Goal: Information Seeking & Learning: Learn about a topic

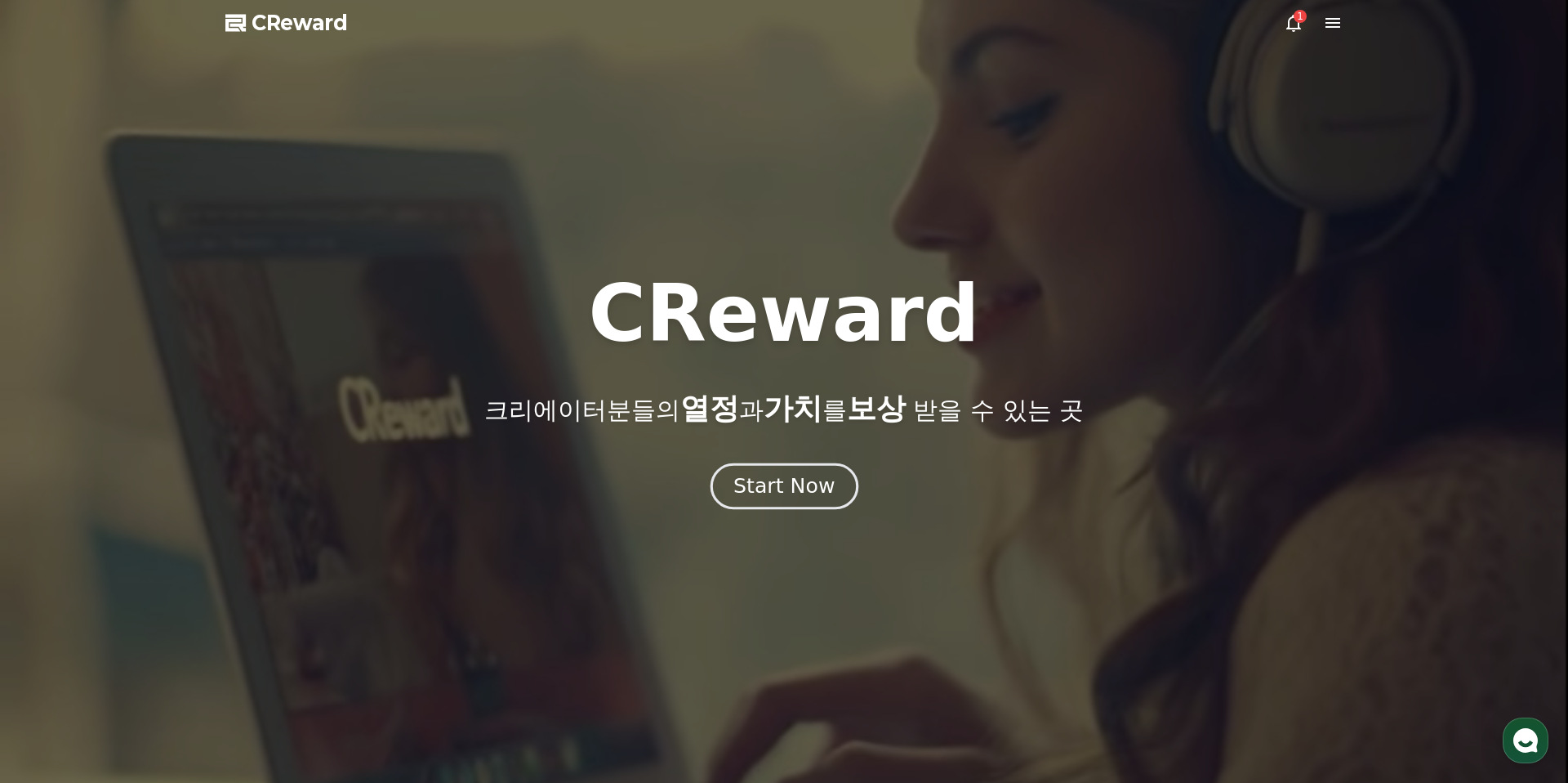
click at [785, 493] on div "Start Now" at bounding box center [784, 486] width 101 height 28
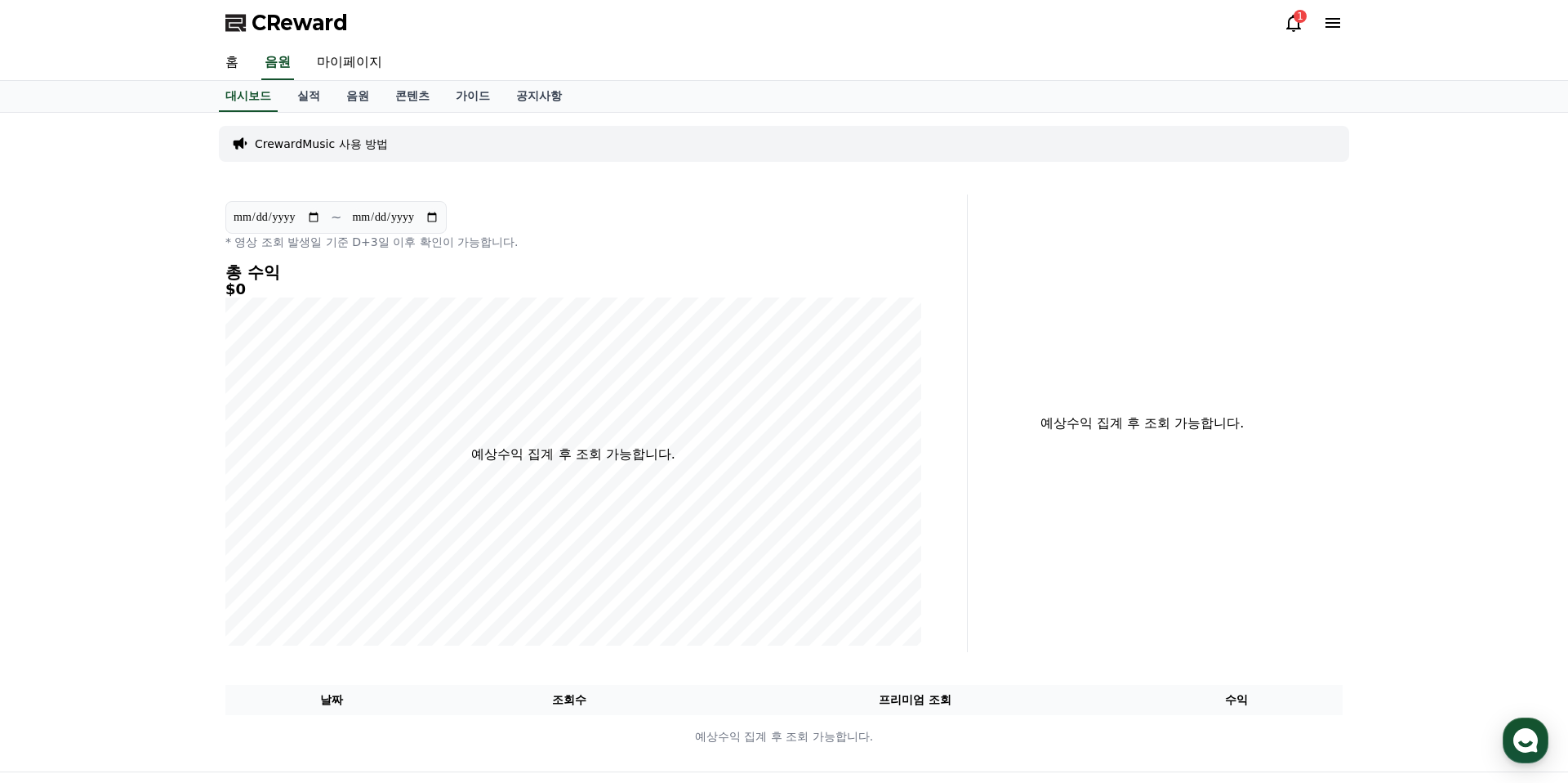
click at [1287, 19] on icon at bounding box center [1293, 23] width 20 height 20
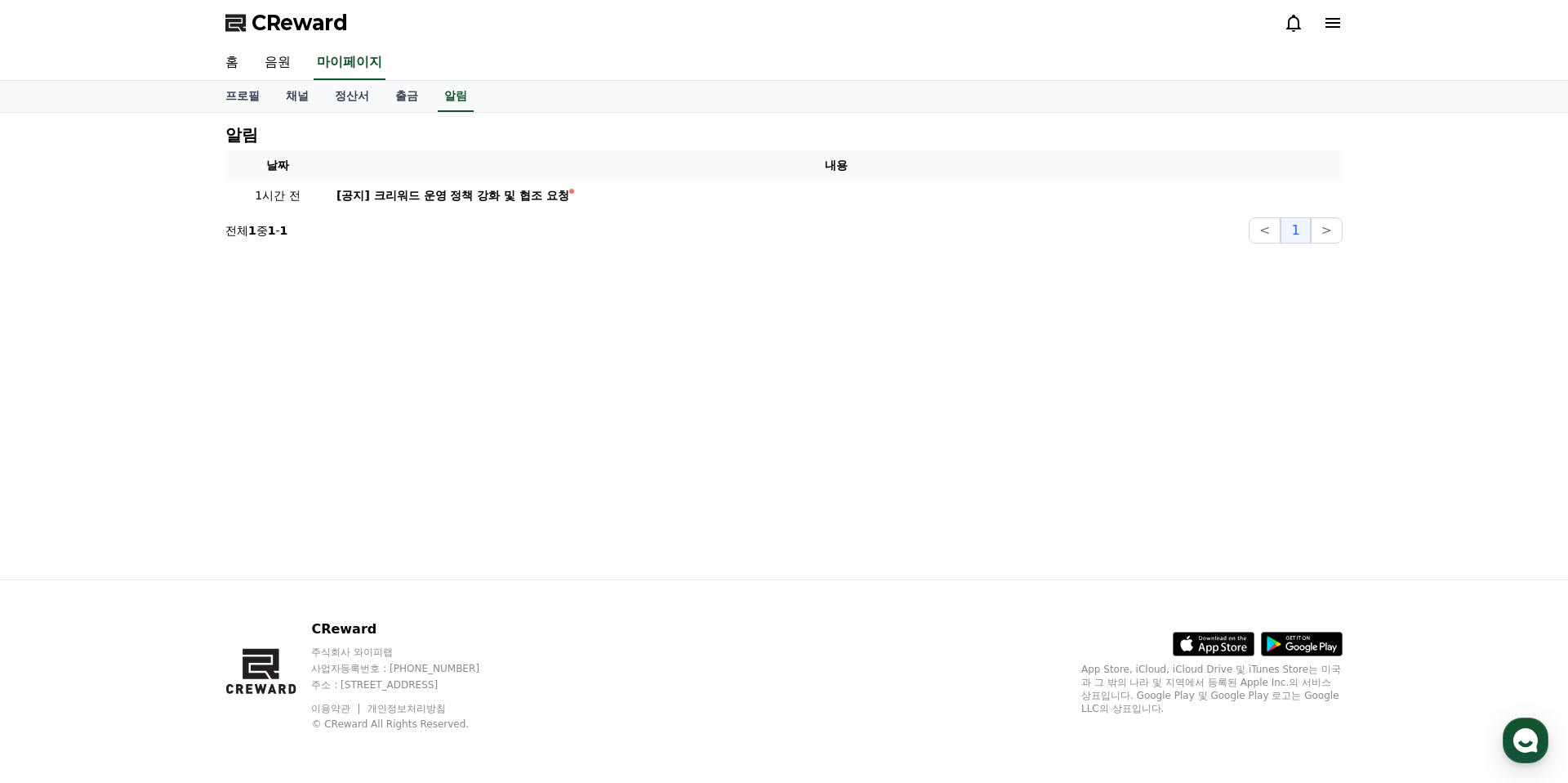
click at [1295, 22] on icon at bounding box center [1293, 23] width 20 height 20
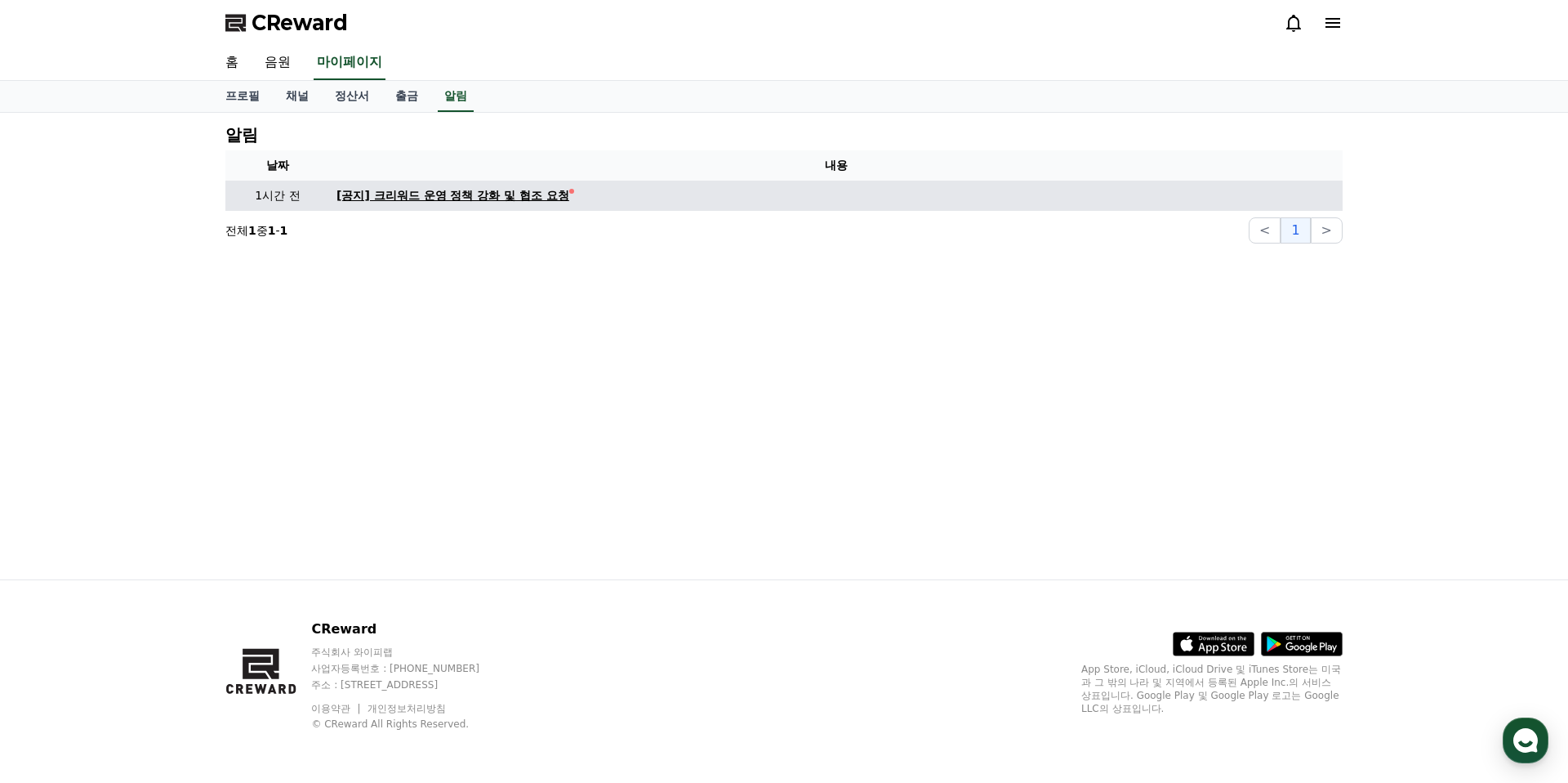
click at [501, 199] on div "[공지] 크리워드 운영 정책 강화 및 협조 요청" at bounding box center [452, 195] width 232 height 17
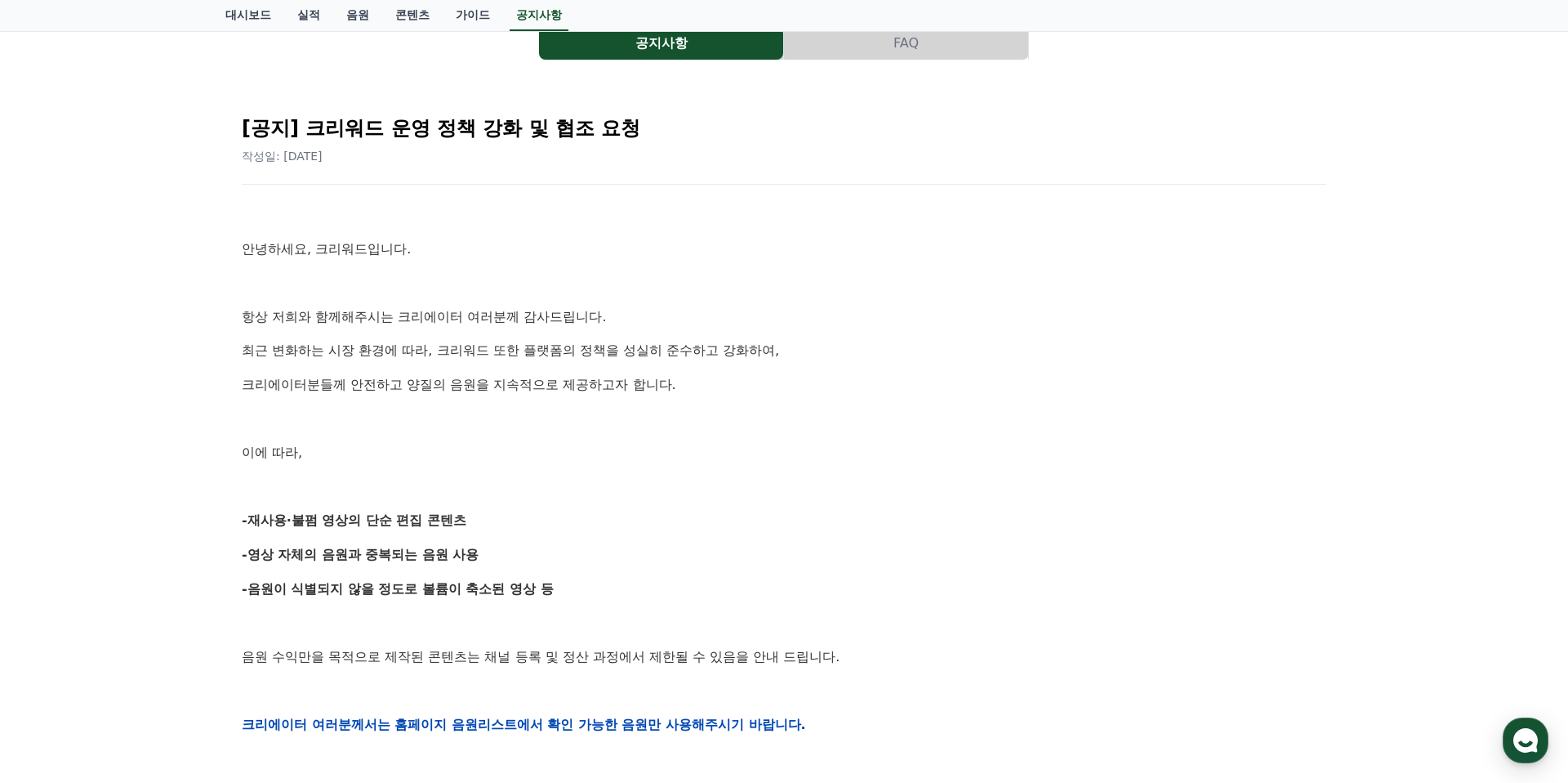
scroll to position [125, 0]
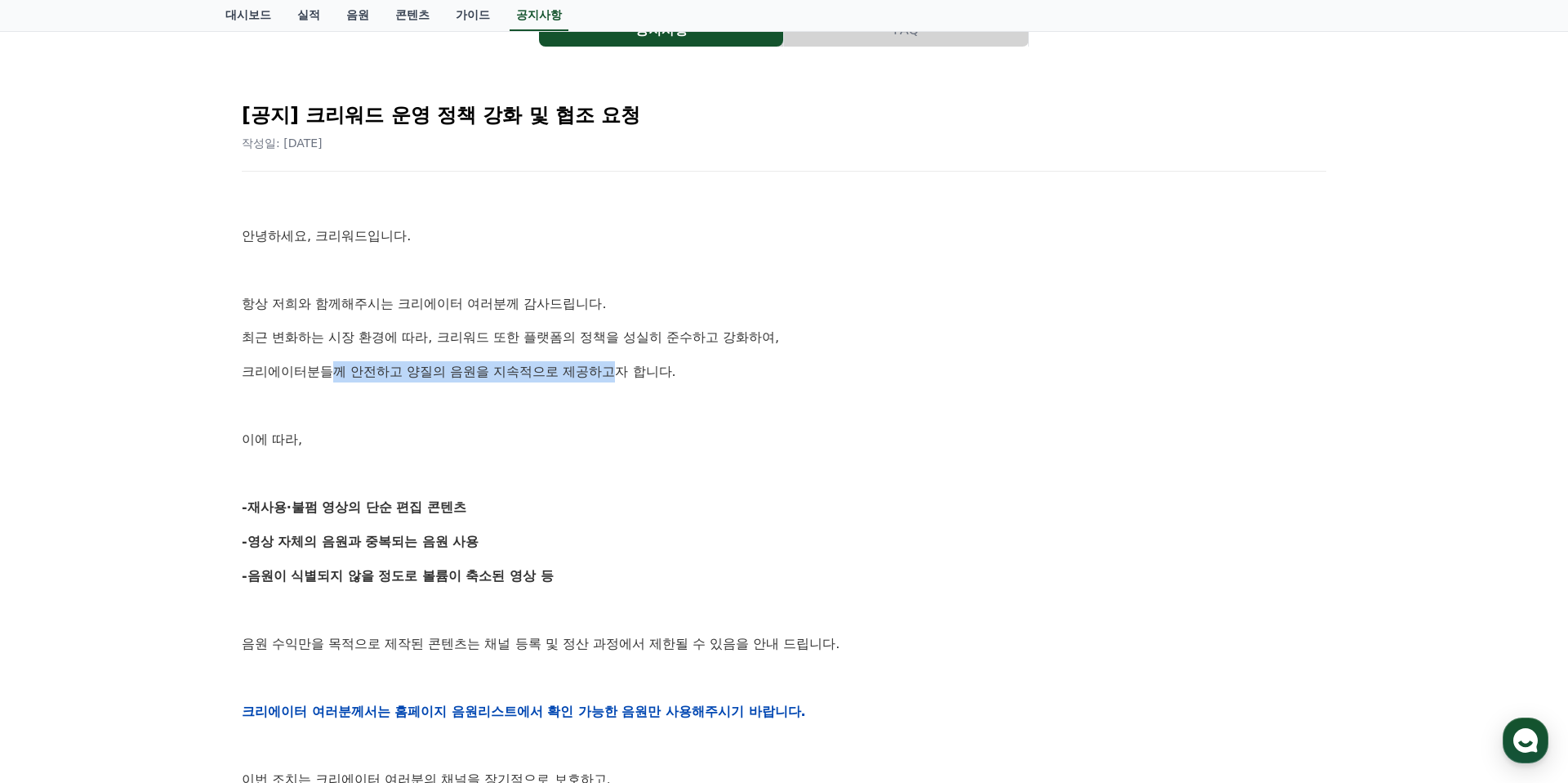
drag, startPoint x: 326, startPoint y: 371, endPoint x: 619, endPoint y: 371, distance: 293.0
click at [611, 371] on p "크리에이터분들께 안전하고 양질의 음원을 지속적으로 제공하고자 합니다." at bounding box center [784, 371] width 1084 height 21
click at [619, 371] on p "크리에이터분들께 안전하고 양질의 음원을 지속적으로 제공하고자 합니다." at bounding box center [784, 371] width 1084 height 21
drag, startPoint x: 491, startPoint y: 343, endPoint x: 603, endPoint y: 343, distance: 112.0
click at [516, 343] on p "최근 변화하는 시장 환경에 따라, 크리워드 또한 플랫폼의 정책을 성실히 준수하고 강화하여," at bounding box center [784, 337] width 1084 height 21
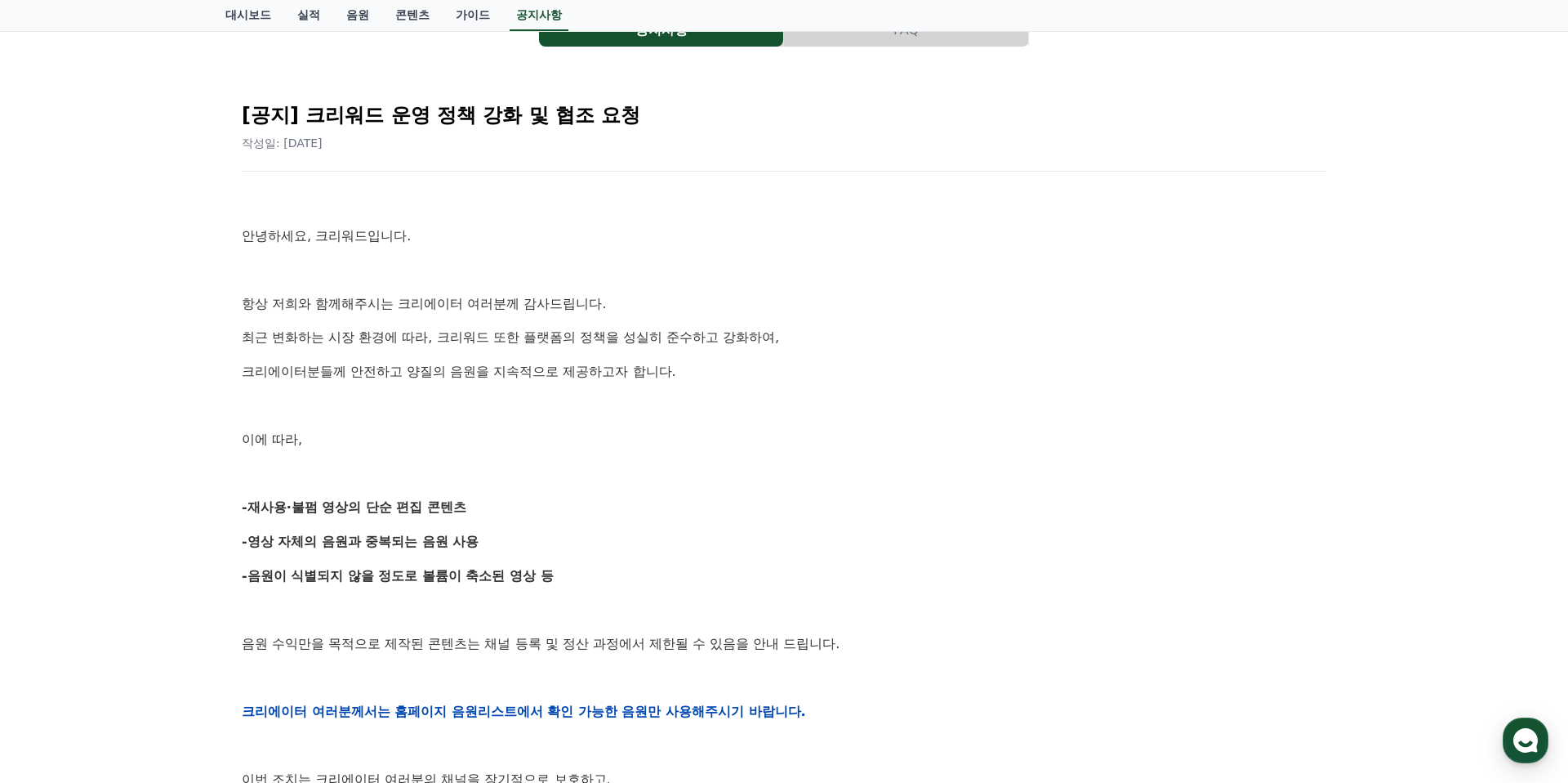
click at [603, 343] on p "최근 변화하는 시장 환경에 따라, 크리워드 또한 플랫폼의 정책을 성실히 준수하고 강화하여," at bounding box center [784, 337] width 1084 height 21
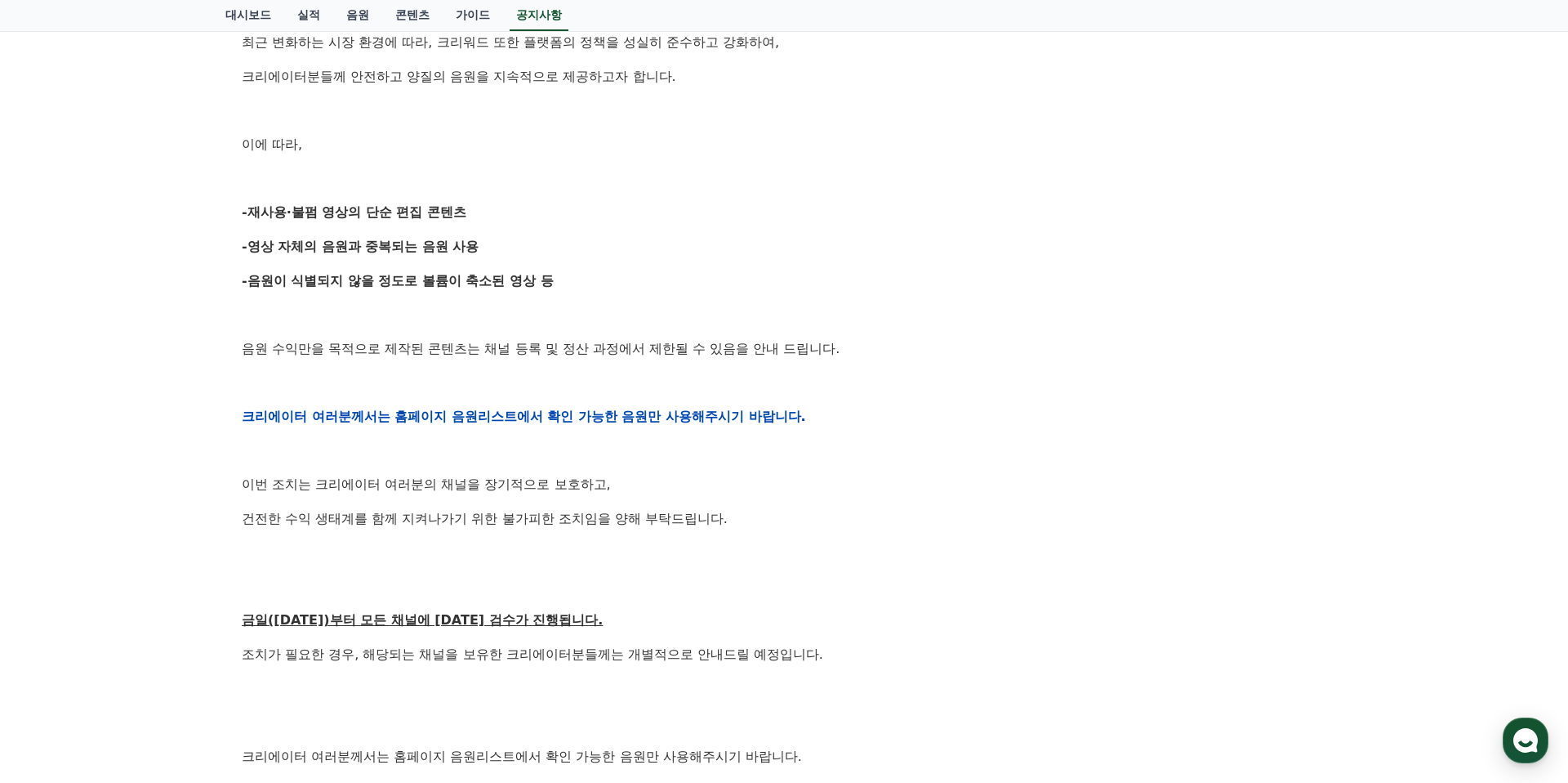
scroll to position [491, 0]
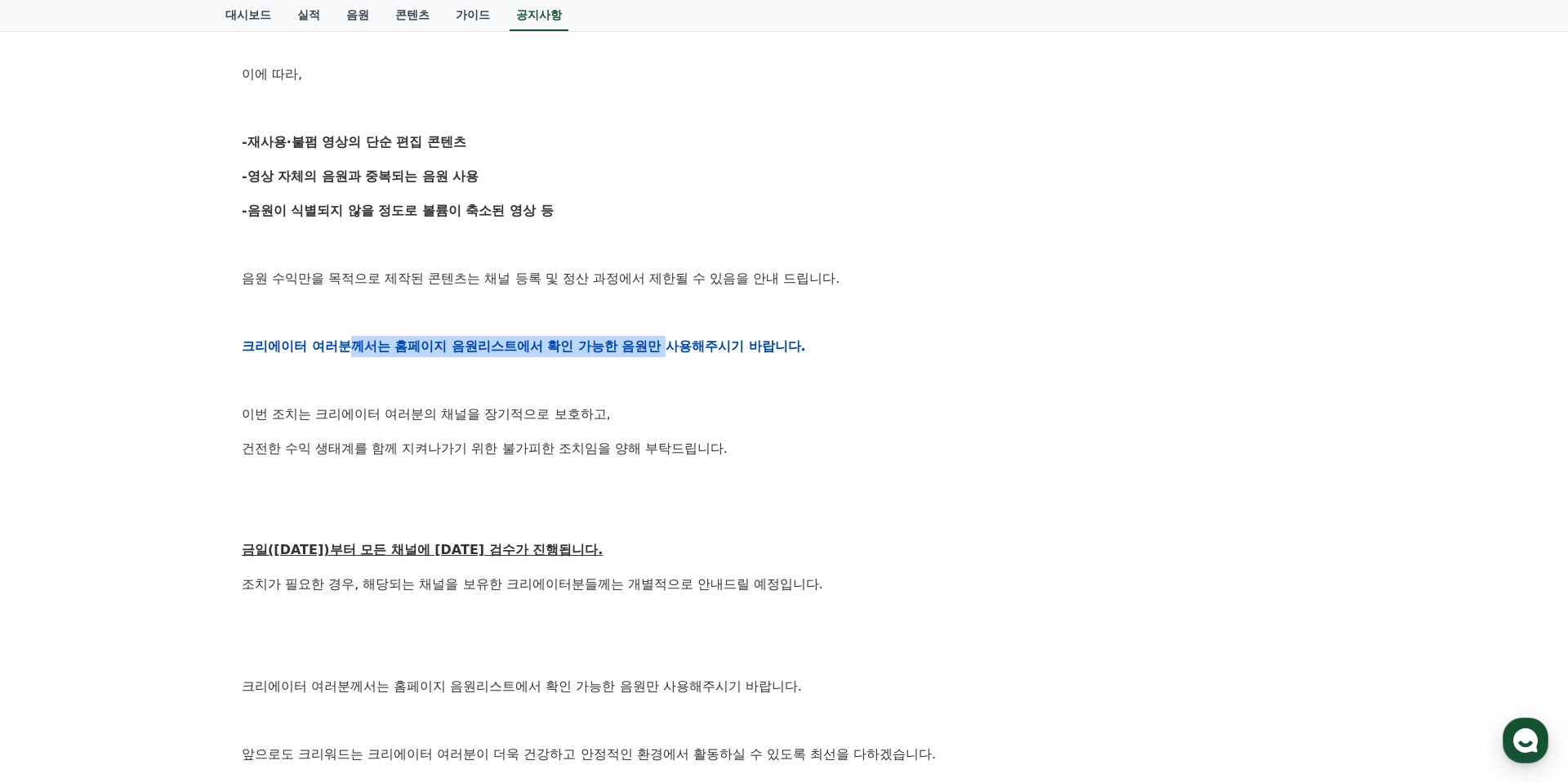
drag, startPoint x: 336, startPoint y: 341, endPoint x: 681, endPoint y: 347, distance: 345.1
click at [667, 344] on strong "크리에이터 여러분께서는 홈페이지 음원리스트에서 확인 가능한 음원만 사용해주시기 바랍니다." at bounding box center [524, 346] width 565 height 15
click at [681, 347] on strong "크리에이터 여러분께서는 홈페이지 음원리스트에서 확인 가능한 음원만 사용해주시기 바랍니다." at bounding box center [524, 346] width 565 height 15
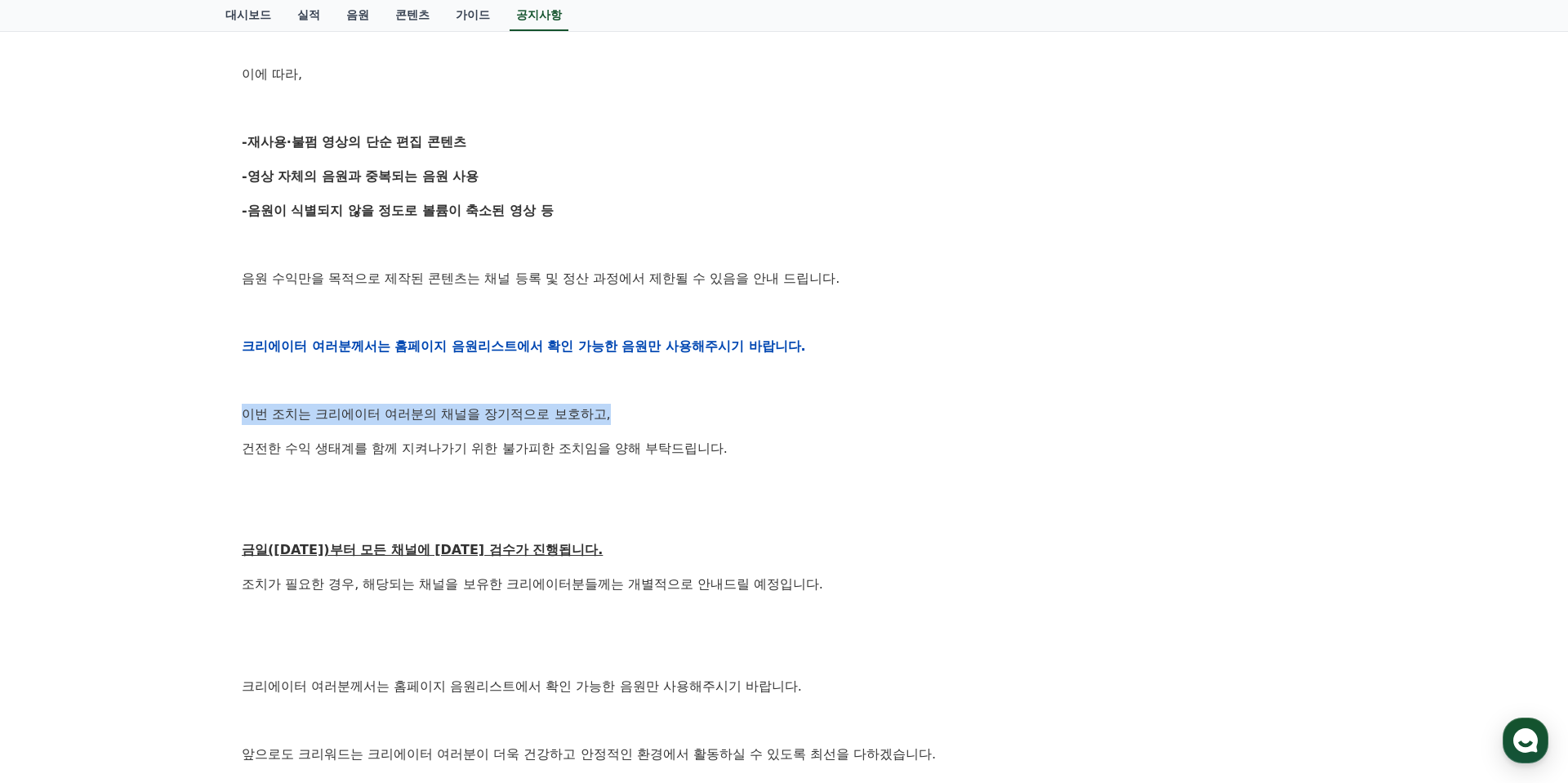
drag, startPoint x: 244, startPoint y: 412, endPoint x: 622, endPoint y: 412, distance: 378.0
click at [618, 412] on p "이번 조치는 크리에이터 여러분의 채널을 장기적으로 보호하고," at bounding box center [784, 414] width 1084 height 21
click at [508, 419] on p "이번 조치는 크리에이터 여러분의 채널을 장기적으로 보호하고," at bounding box center [784, 414] width 1084 height 21
drag, startPoint x: 291, startPoint y: 422, endPoint x: 533, endPoint y: 422, distance: 242.0
click at [533, 422] on p "이번 조치는 크리에이터 여러분의 채널을 장기적으로 보호하고," at bounding box center [784, 414] width 1084 height 21
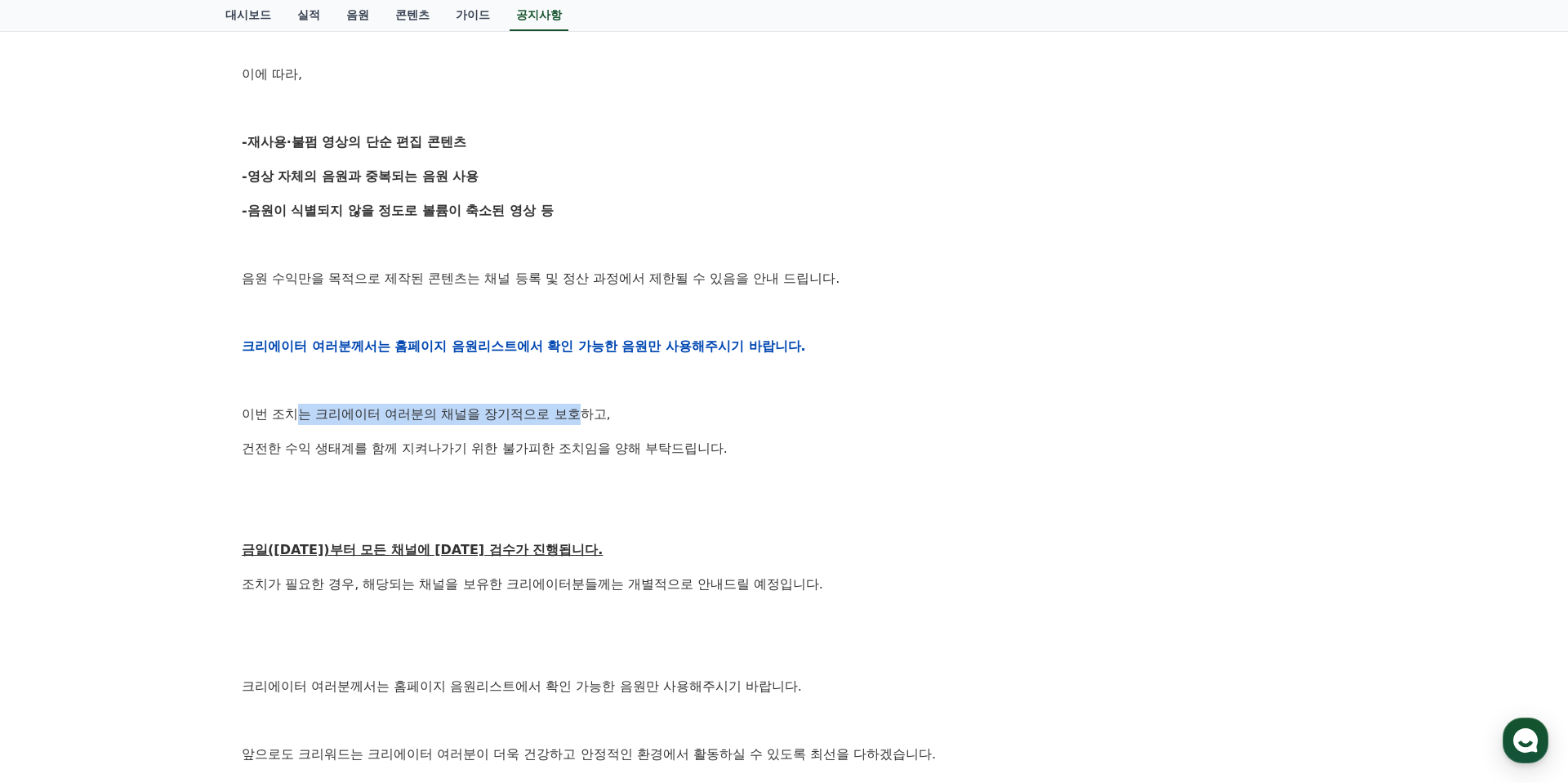
click at [533, 422] on p "이번 조치는 크리에이터 여러분의 채널을 장기적으로 보호하고," at bounding box center [784, 414] width 1084 height 21
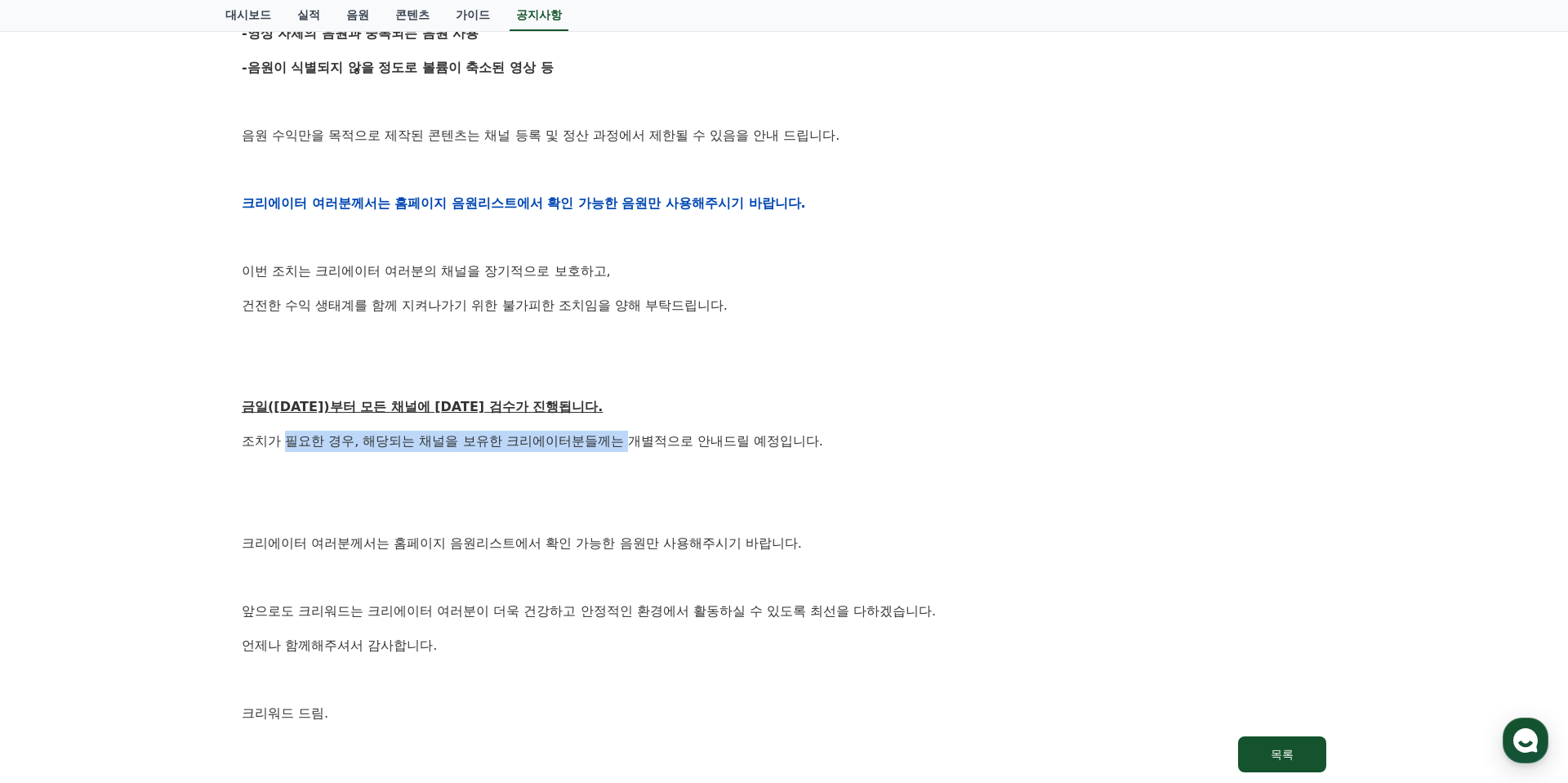
drag, startPoint x: 281, startPoint y: 439, endPoint x: 645, endPoint y: 439, distance: 364.0
click at [629, 439] on p "조치가 필요한 경우, 해당되는 채널을 보유한 크리에이터분들께는 개별적으로 안내드릴 예정입니다." at bounding box center [784, 441] width 1084 height 21
click at [645, 439] on p "조치가 필요한 경우, 해당되는 채널을 보유한 크리에이터분들께는 개별적으로 안내드릴 예정입니다." at bounding box center [784, 441] width 1084 height 21
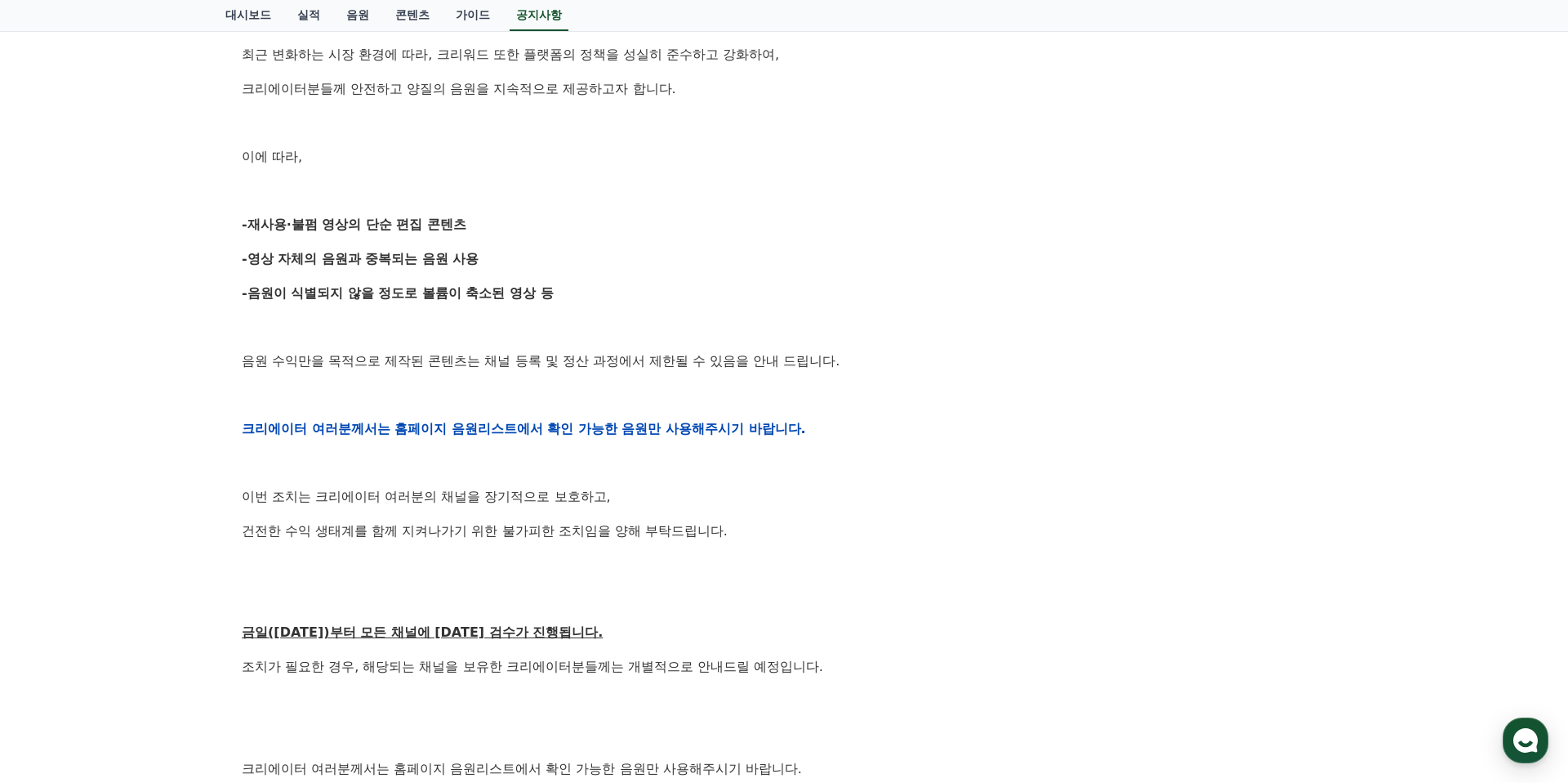
scroll to position [0, 0]
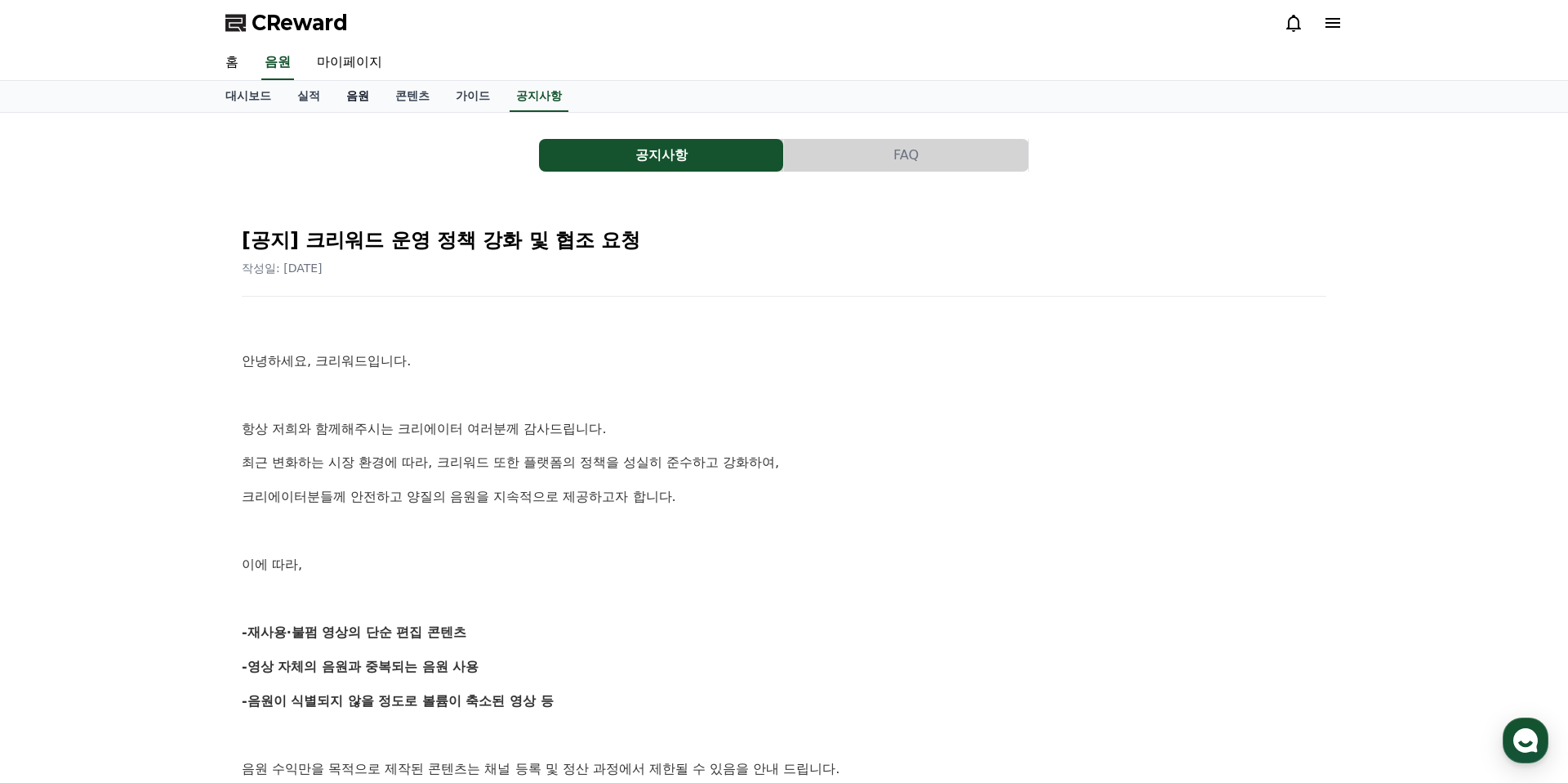
click at [342, 95] on link "음원" at bounding box center [357, 96] width 49 height 31
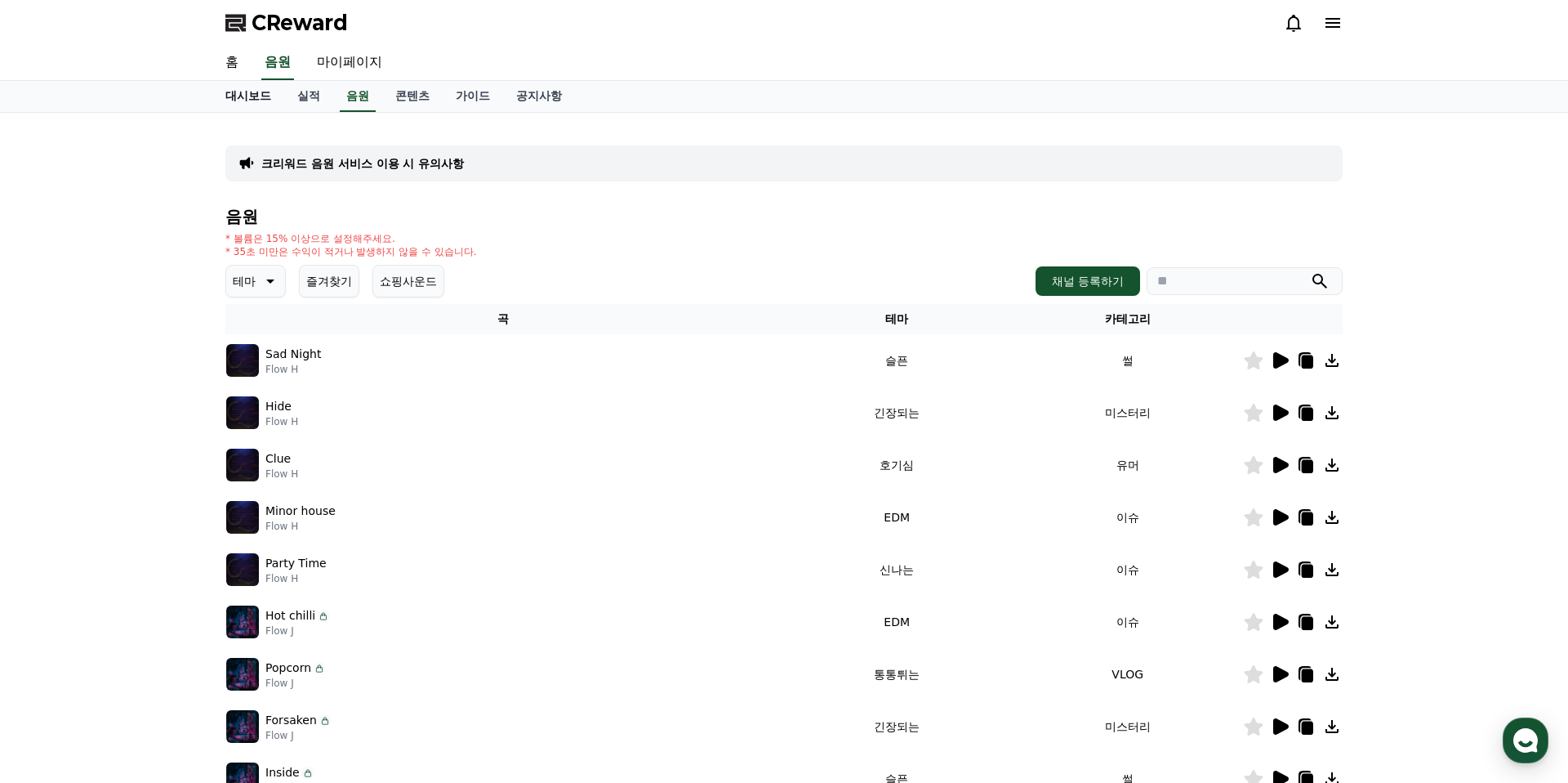
click at [260, 86] on link "대시보드" at bounding box center [248, 96] width 71 height 31
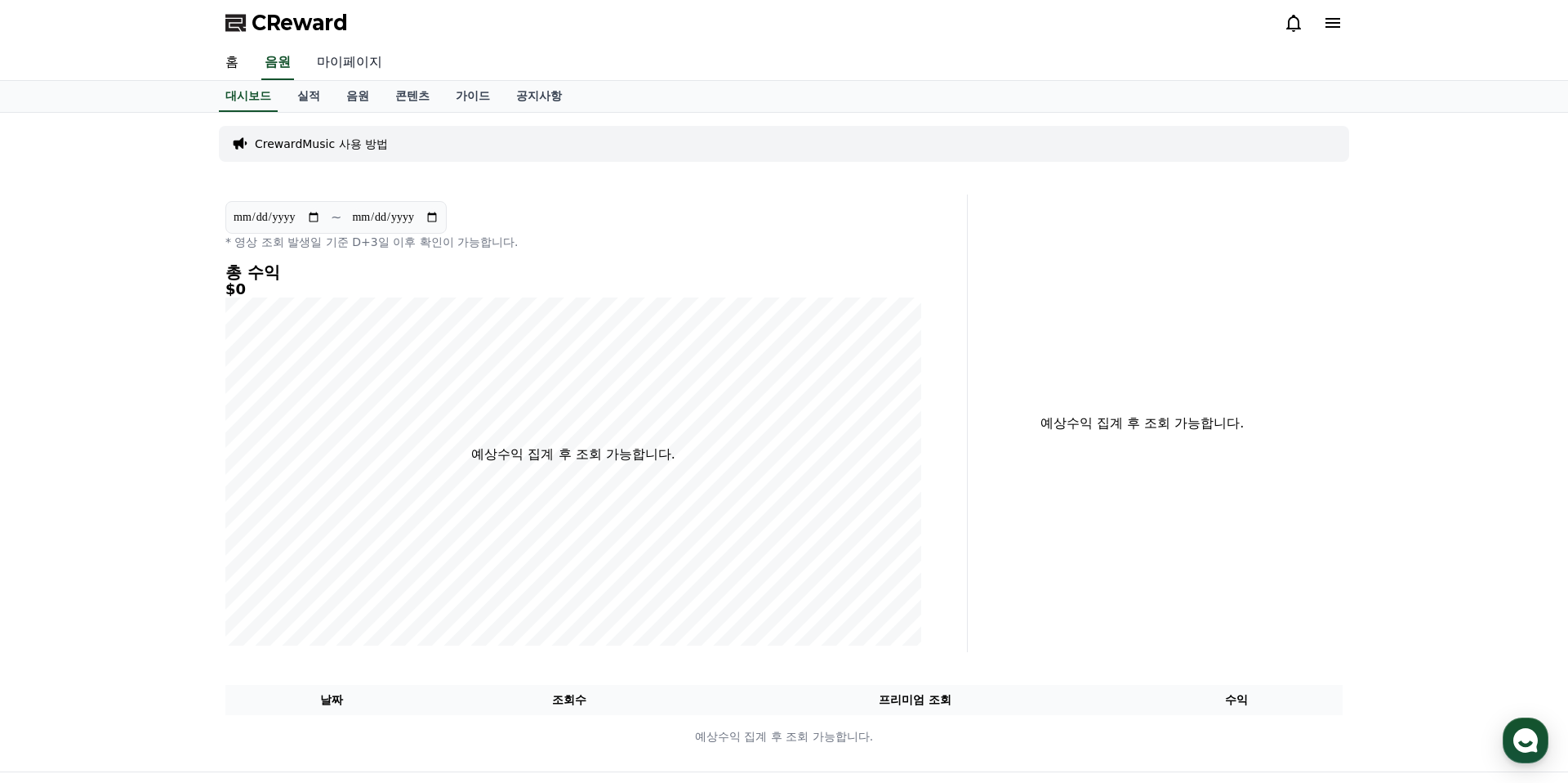
click at [349, 62] on link "마이페이지" at bounding box center [349, 63] width 91 height 34
select select "**********"
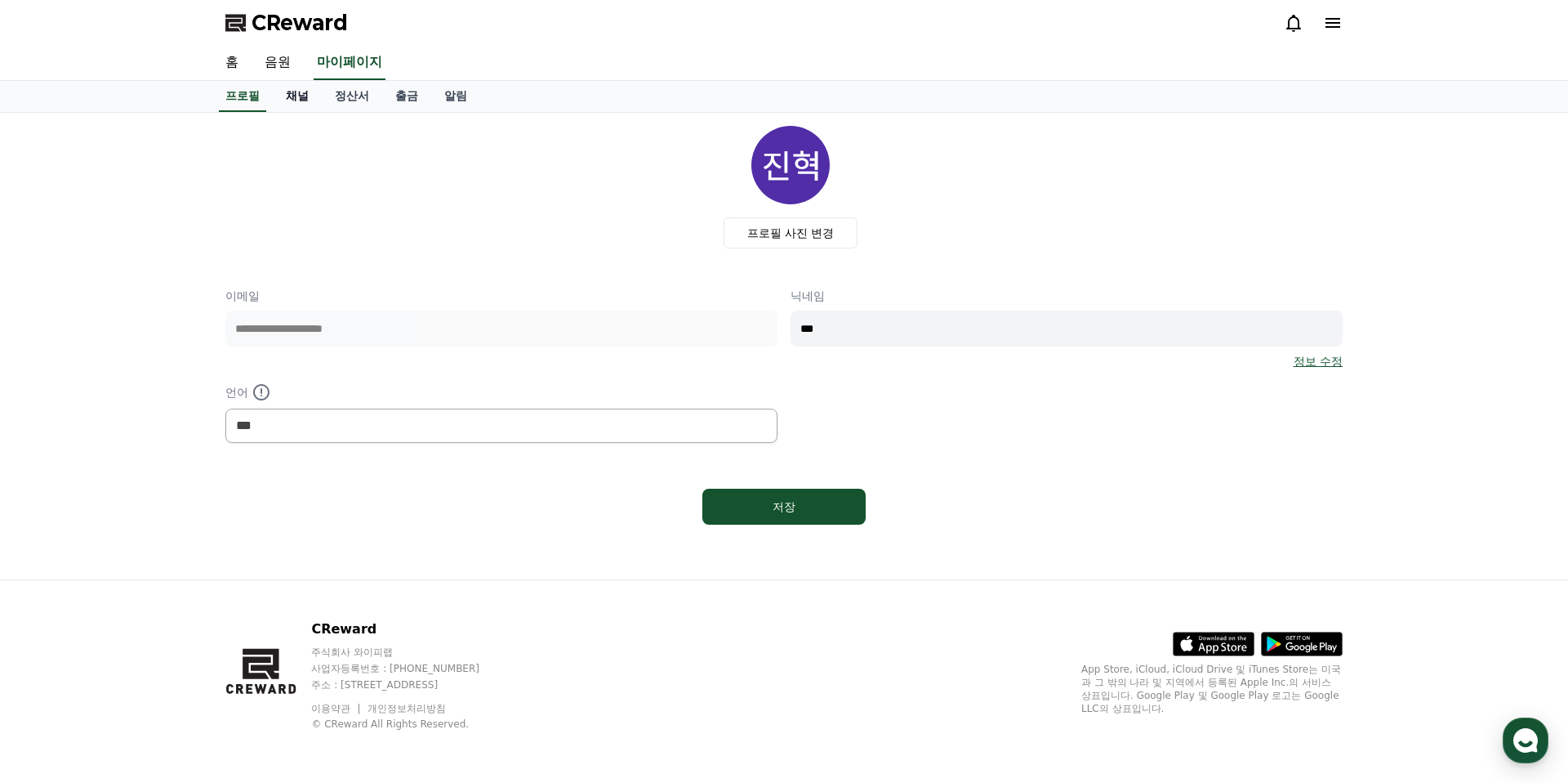
click at [290, 91] on link "채널" at bounding box center [297, 96] width 49 height 31
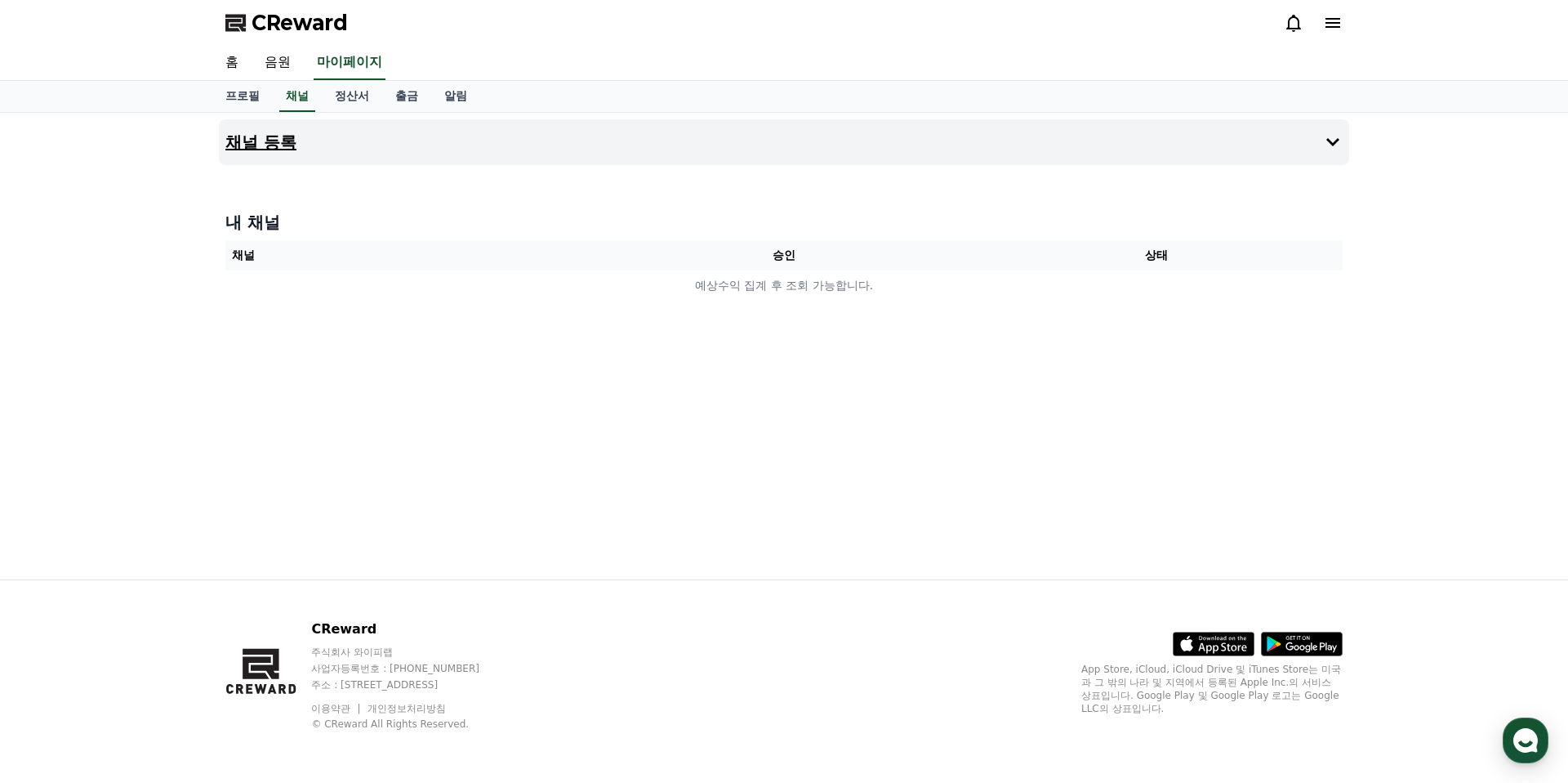
click at [360, 151] on button "채널 등록" at bounding box center [784, 142] width 1130 height 46
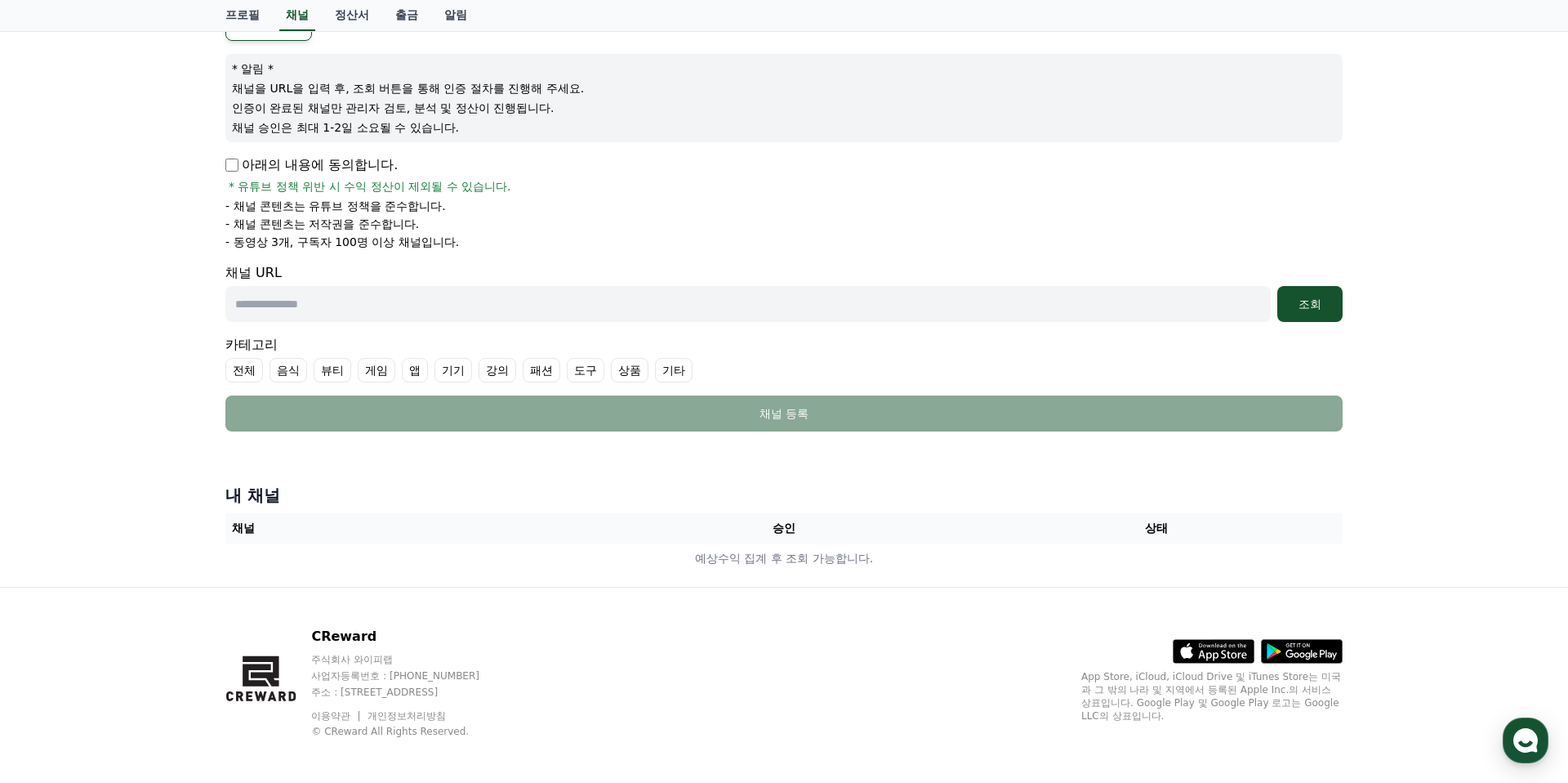
scroll to position [127, 0]
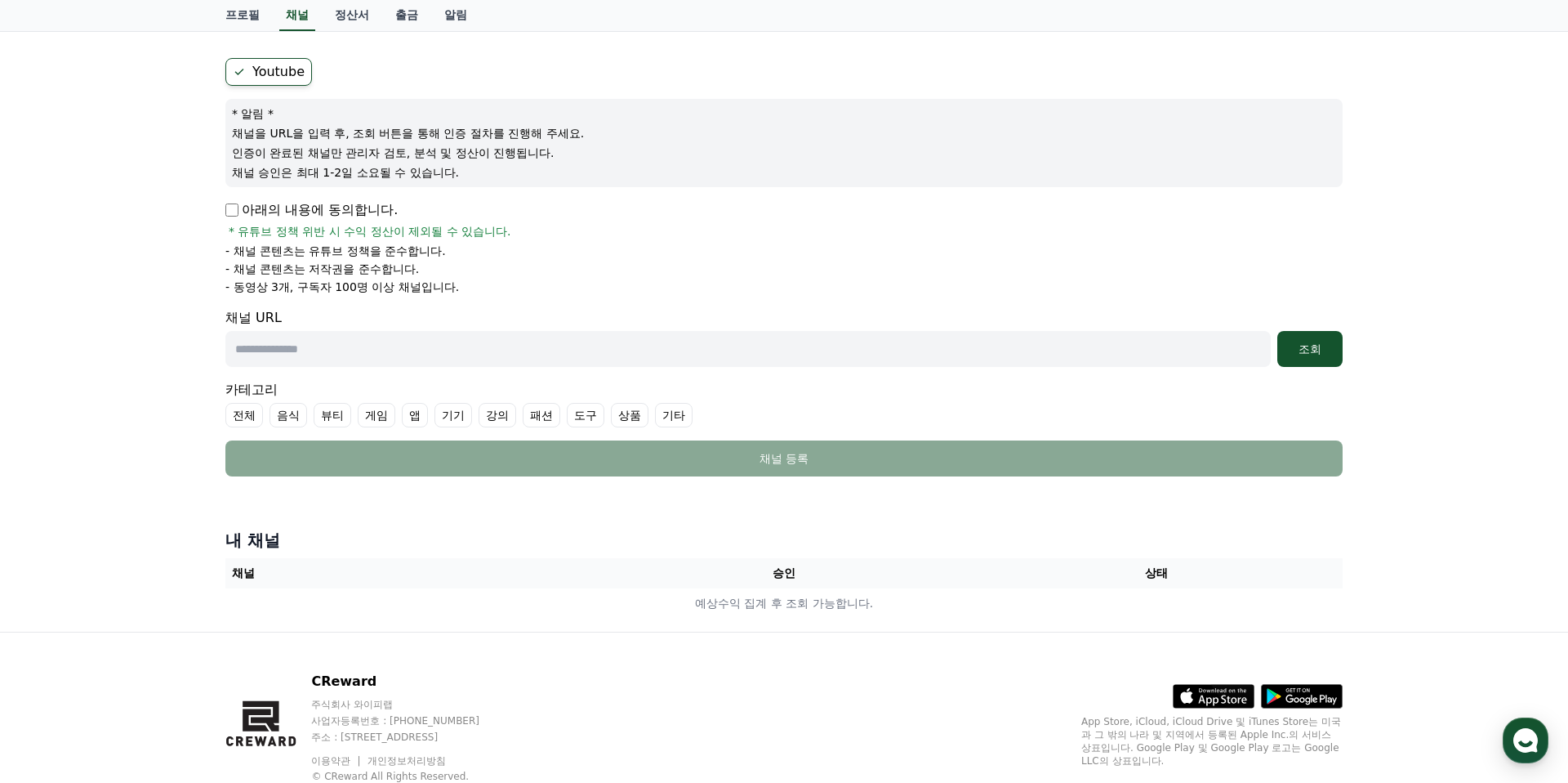
click at [371, 358] on input "text" at bounding box center [748, 349] width 1045 height 36
click at [491, 350] on input "text" at bounding box center [748, 349] width 1045 height 36
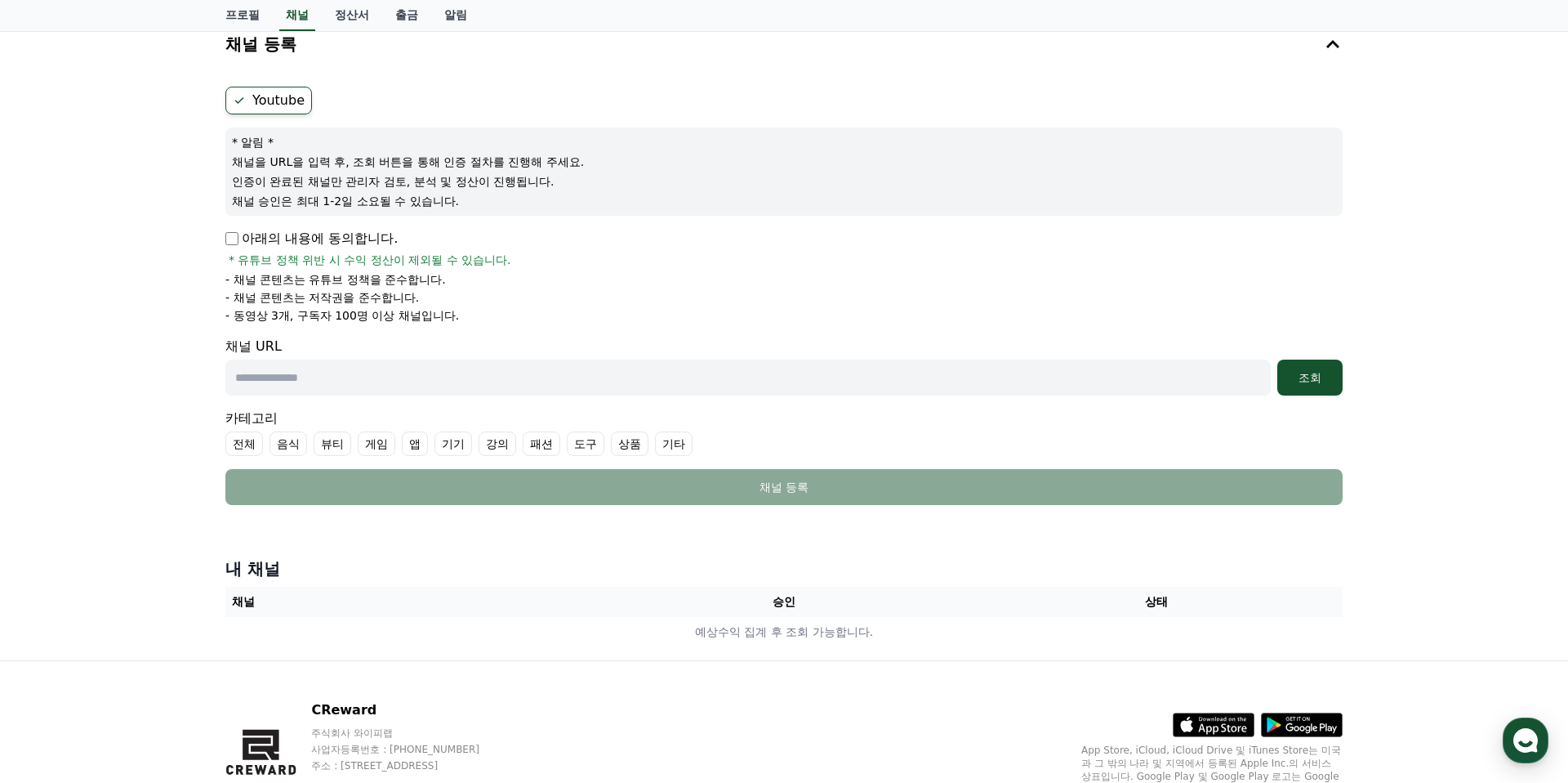
scroll to position [0, 0]
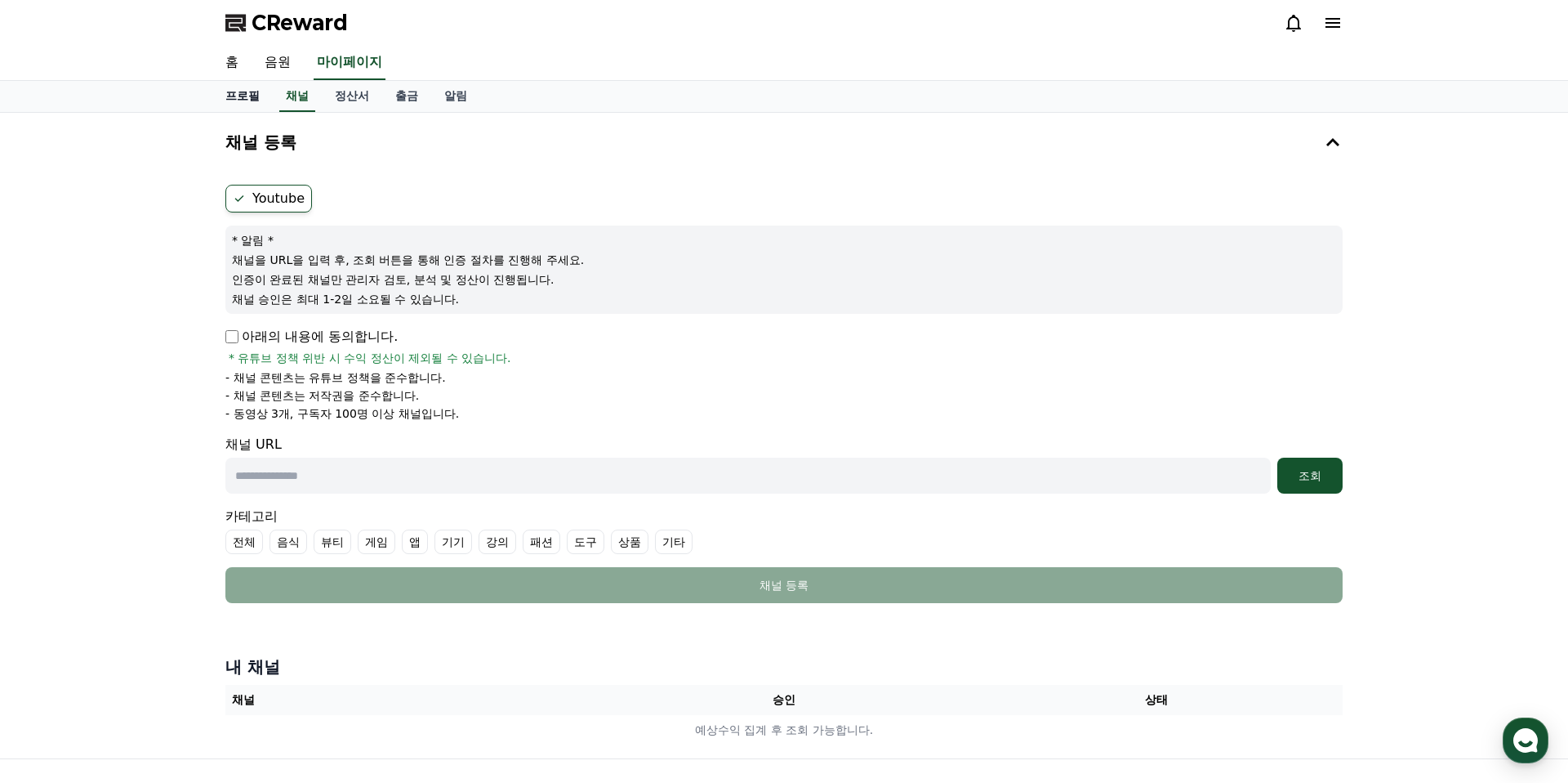
click at [238, 95] on link "프로필" at bounding box center [242, 96] width 60 height 31
select select "**********"
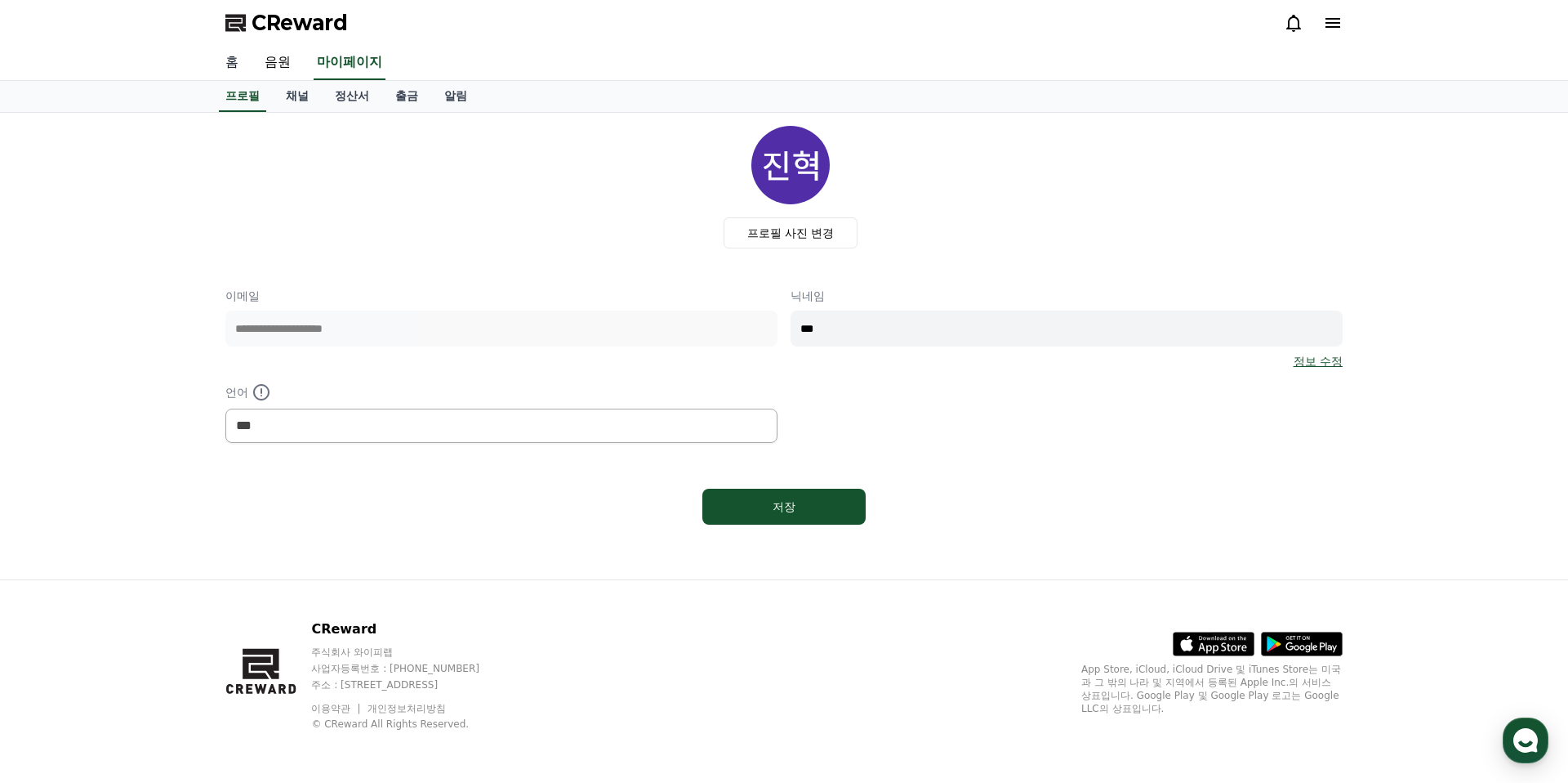
click at [239, 65] on link "홈" at bounding box center [231, 63] width 39 height 34
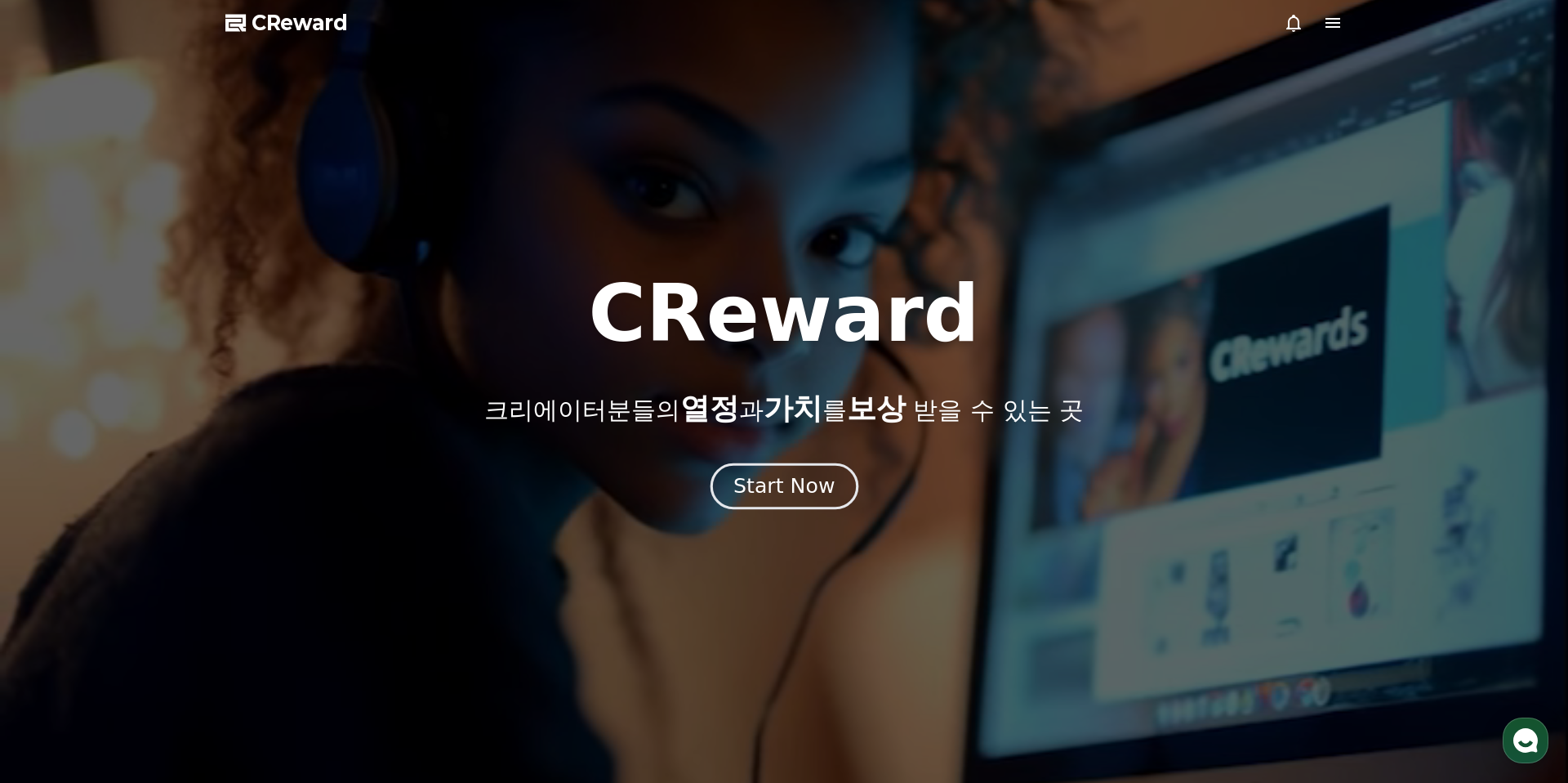
click at [819, 495] on div "Start Now" at bounding box center [784, 486] width 101 height 28
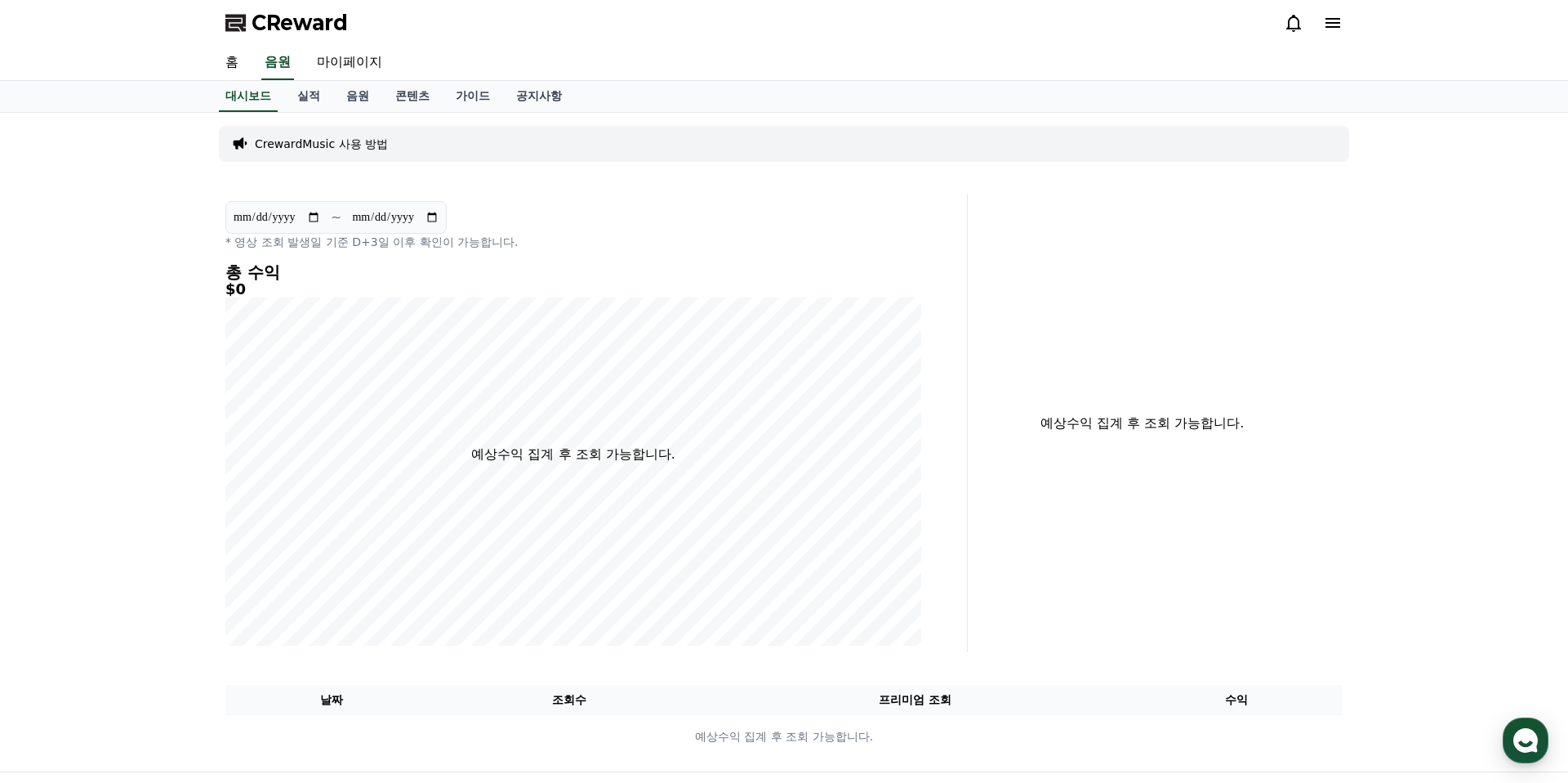
click at [370, 135] on p "CrewardMusic 사용 방법" at bounding box center [322, 143] width 133 height 16
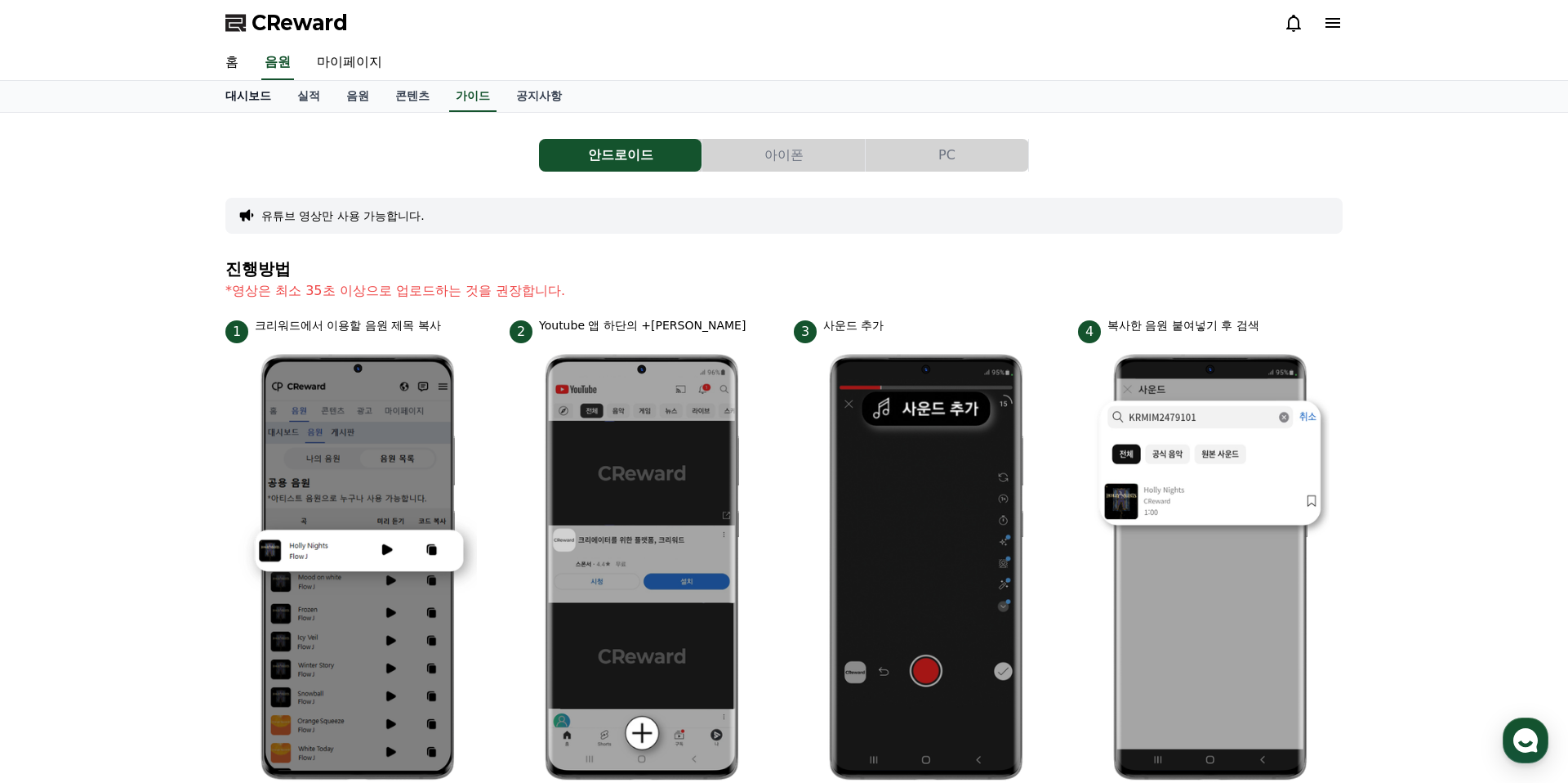
click at [246, 93] on link "대시보드" at bounding box center [248, 96] width 71 height 31
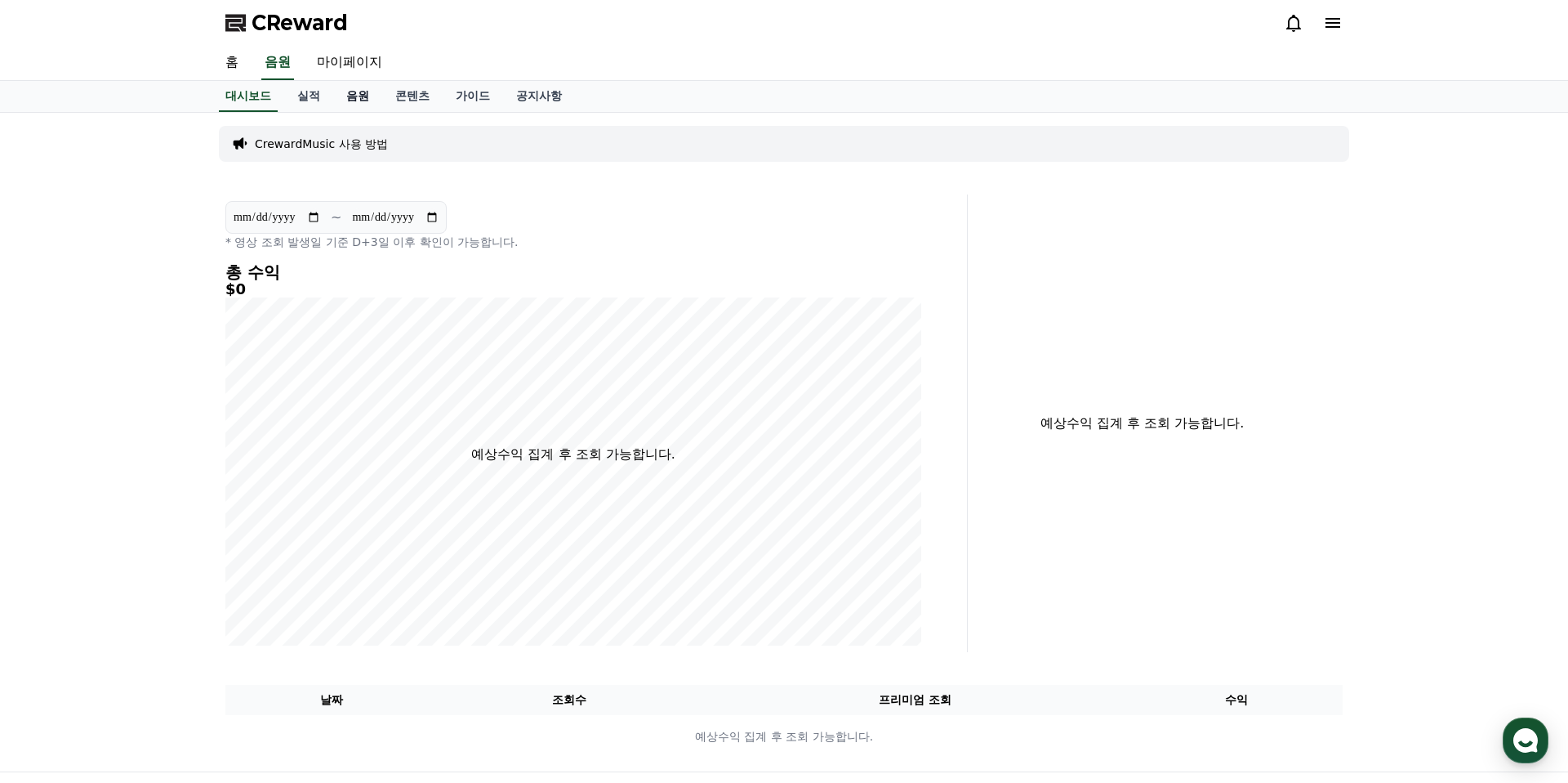
click at [346, 101] on link "음원" at bounding box center [357, 96] width 49 height 31
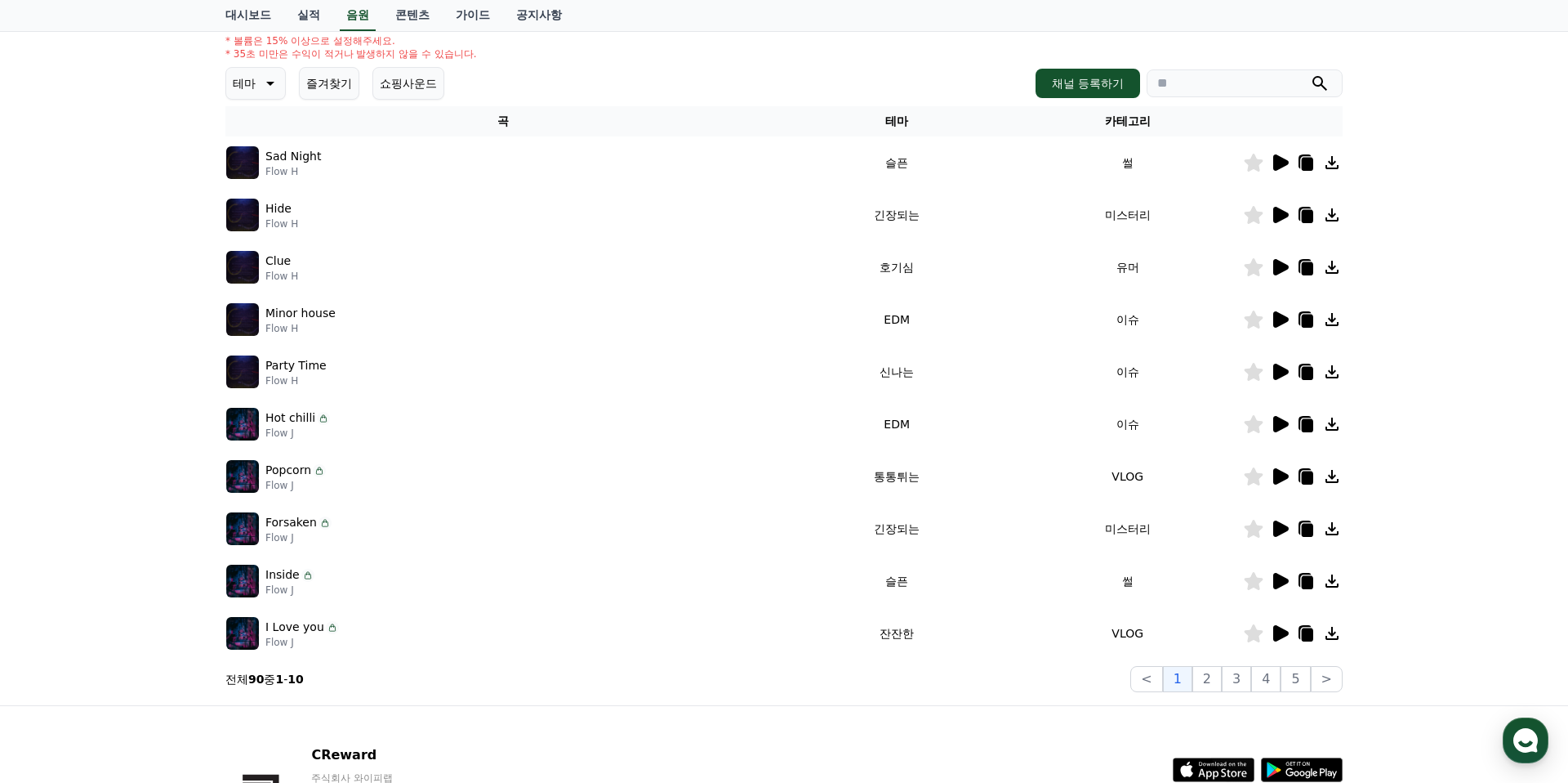
scroll to position [202, 0]
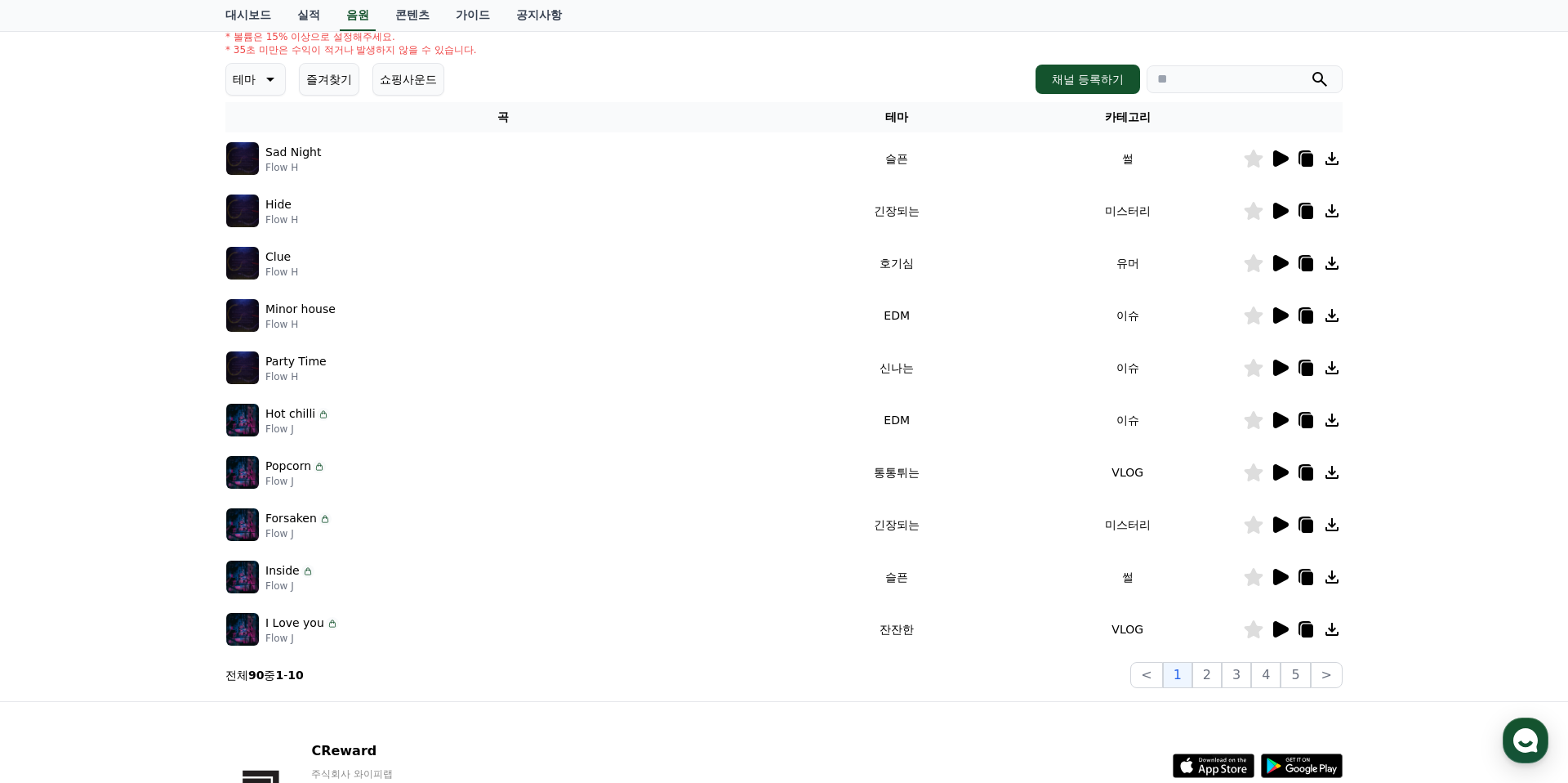
click at [1274, 630] on icon at bounding box center [1280, 629] width 15 height 16
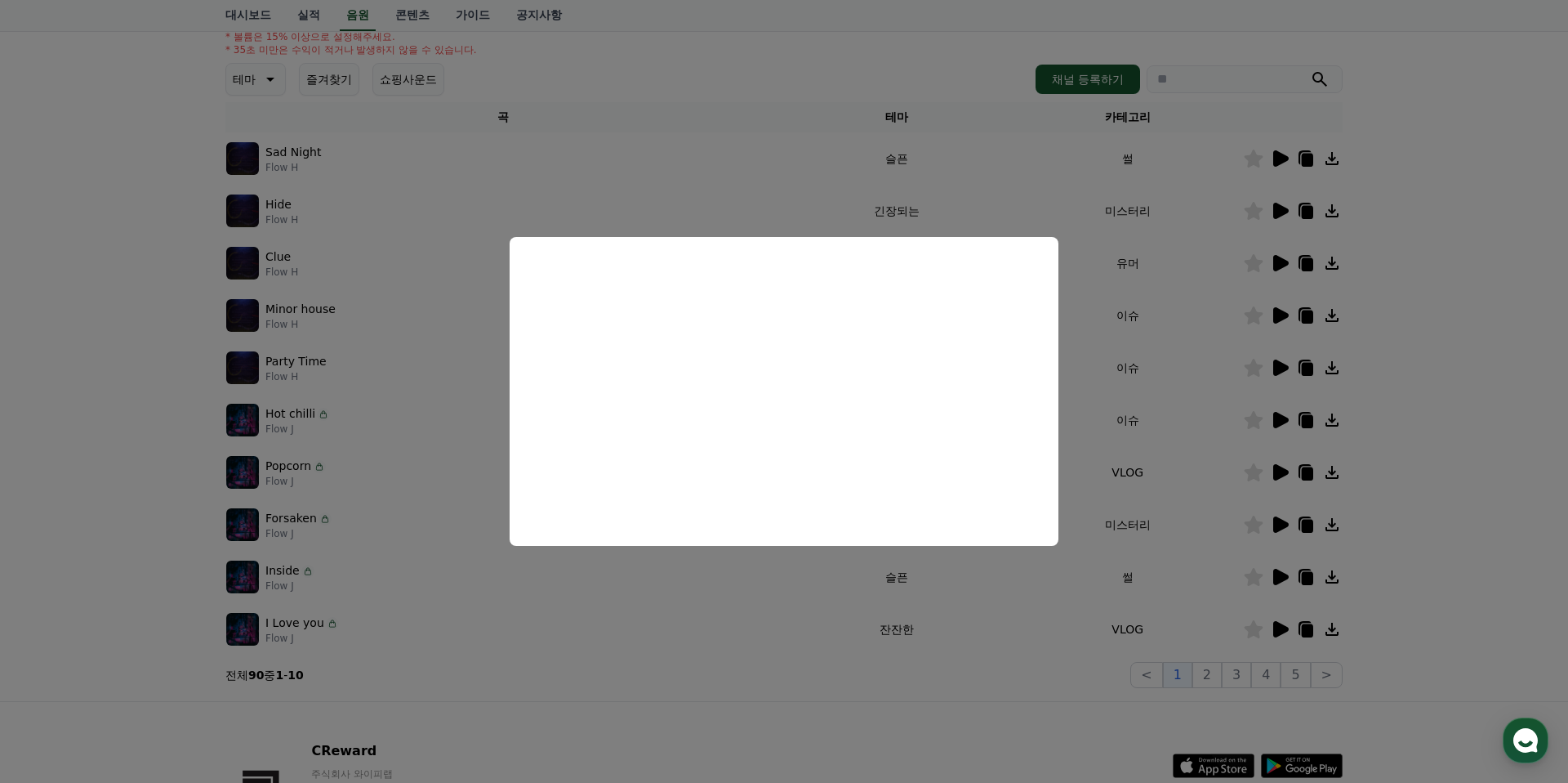
click at [562, 604] on button "close modal" at bounding box center [784, 392] width 1568 height 783
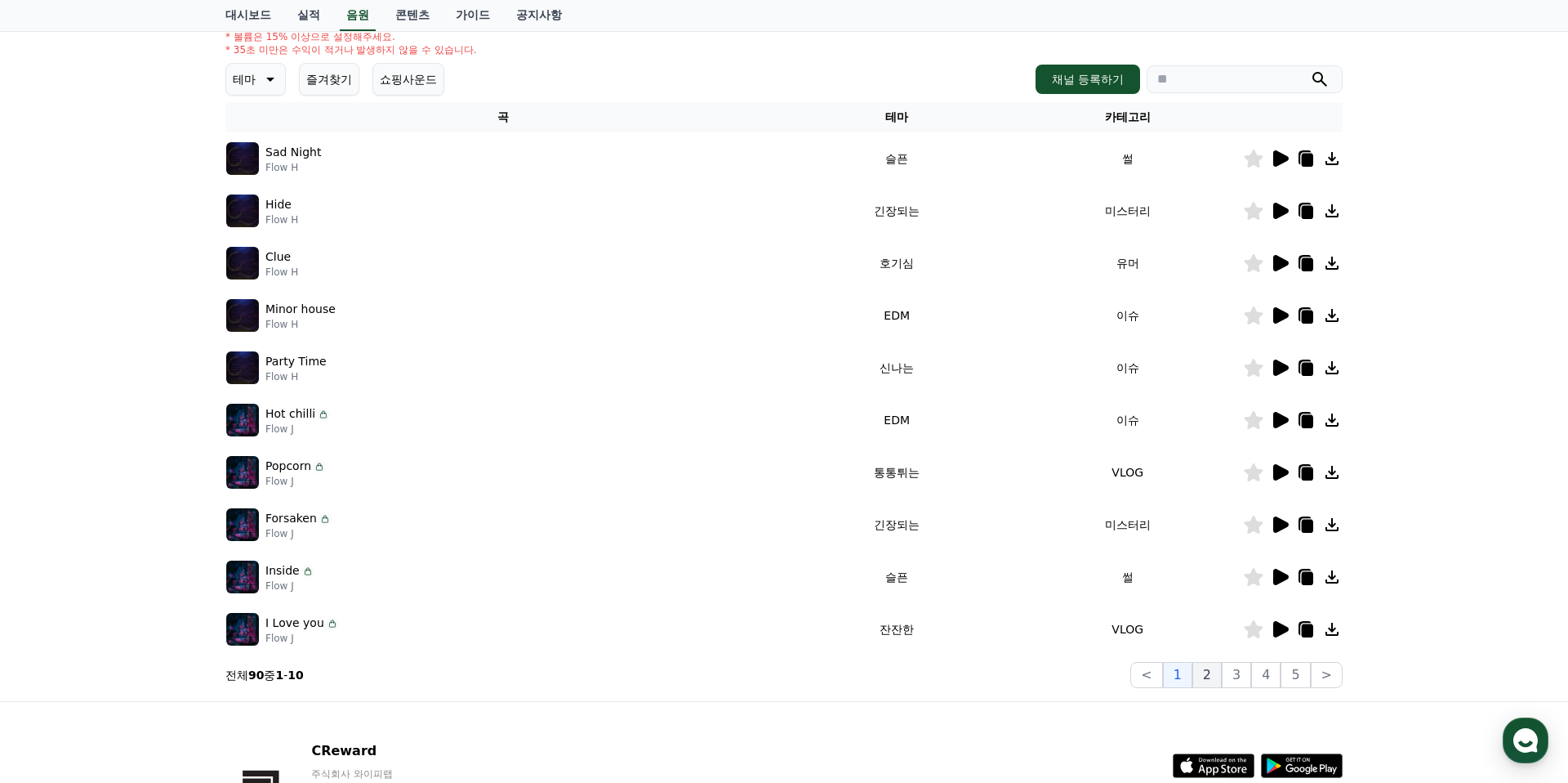
click at [1208, 668] on button "2" at bounding box center [1206, 674] width 30 height 26
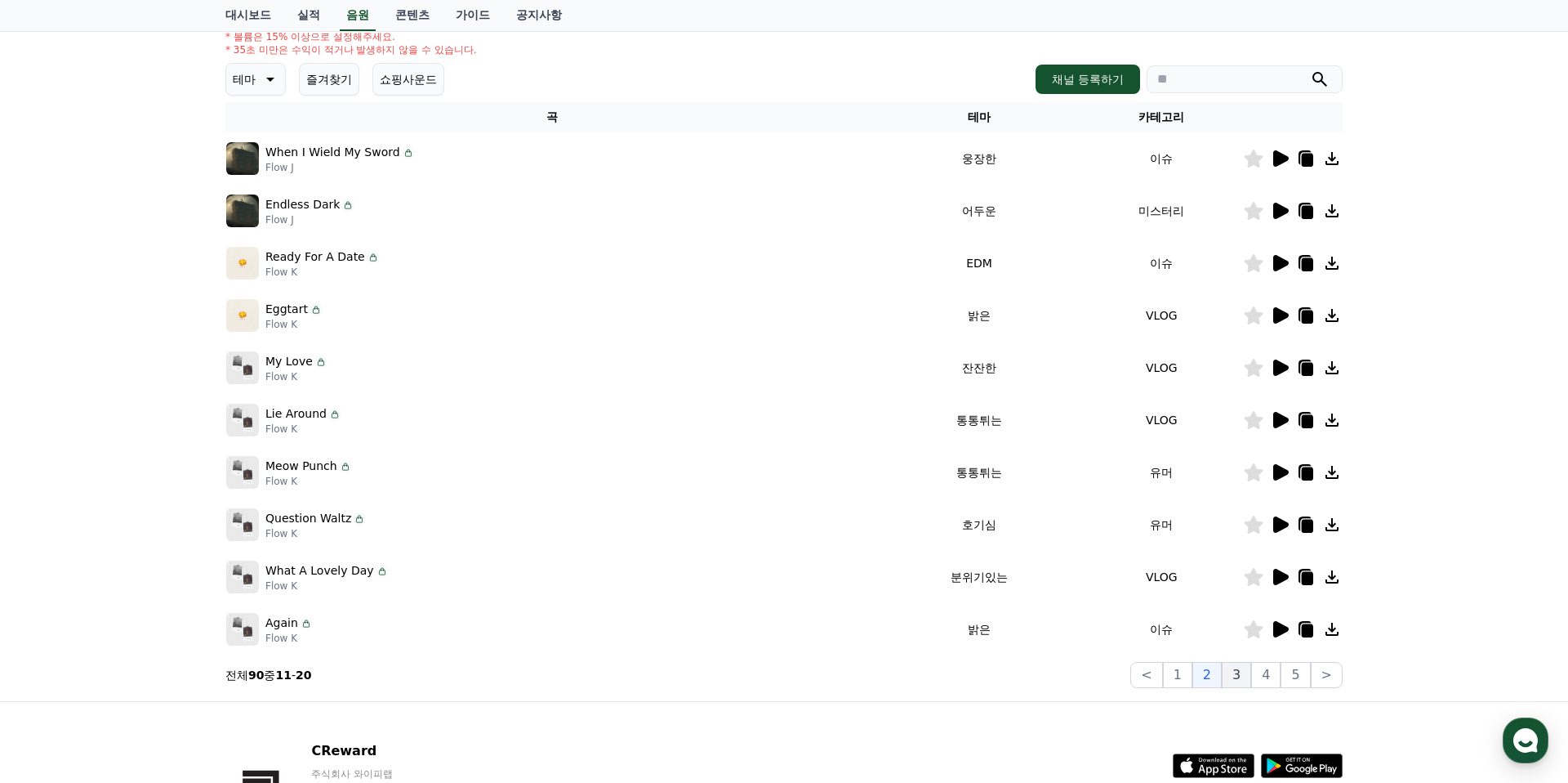
click at [1244, 676] on button "3" at bounding box center [1236, 674] width 30 height 26
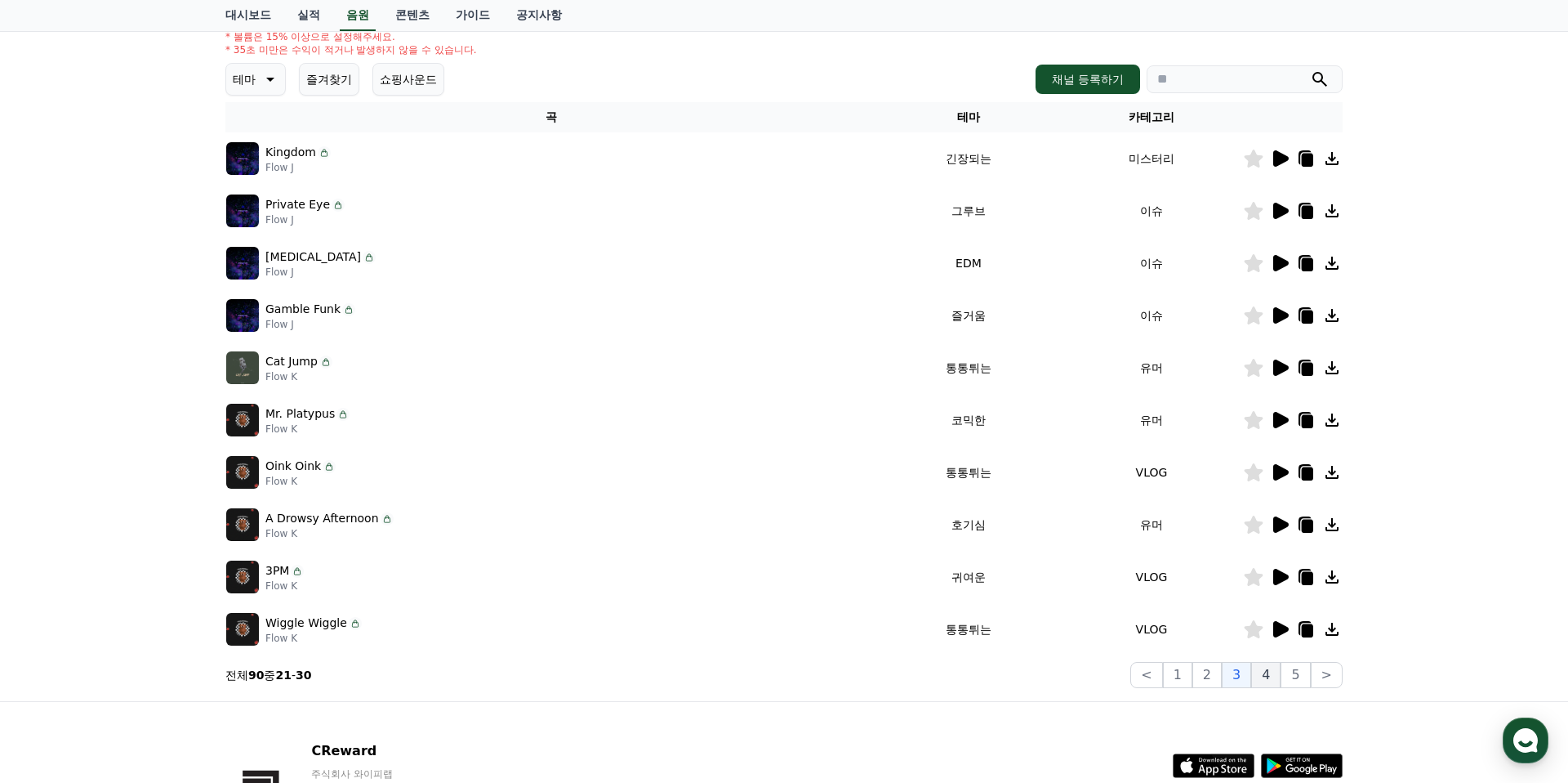
click at [1272, 679] on button "4" at bounding box center [1265, 674] width 30 height 26
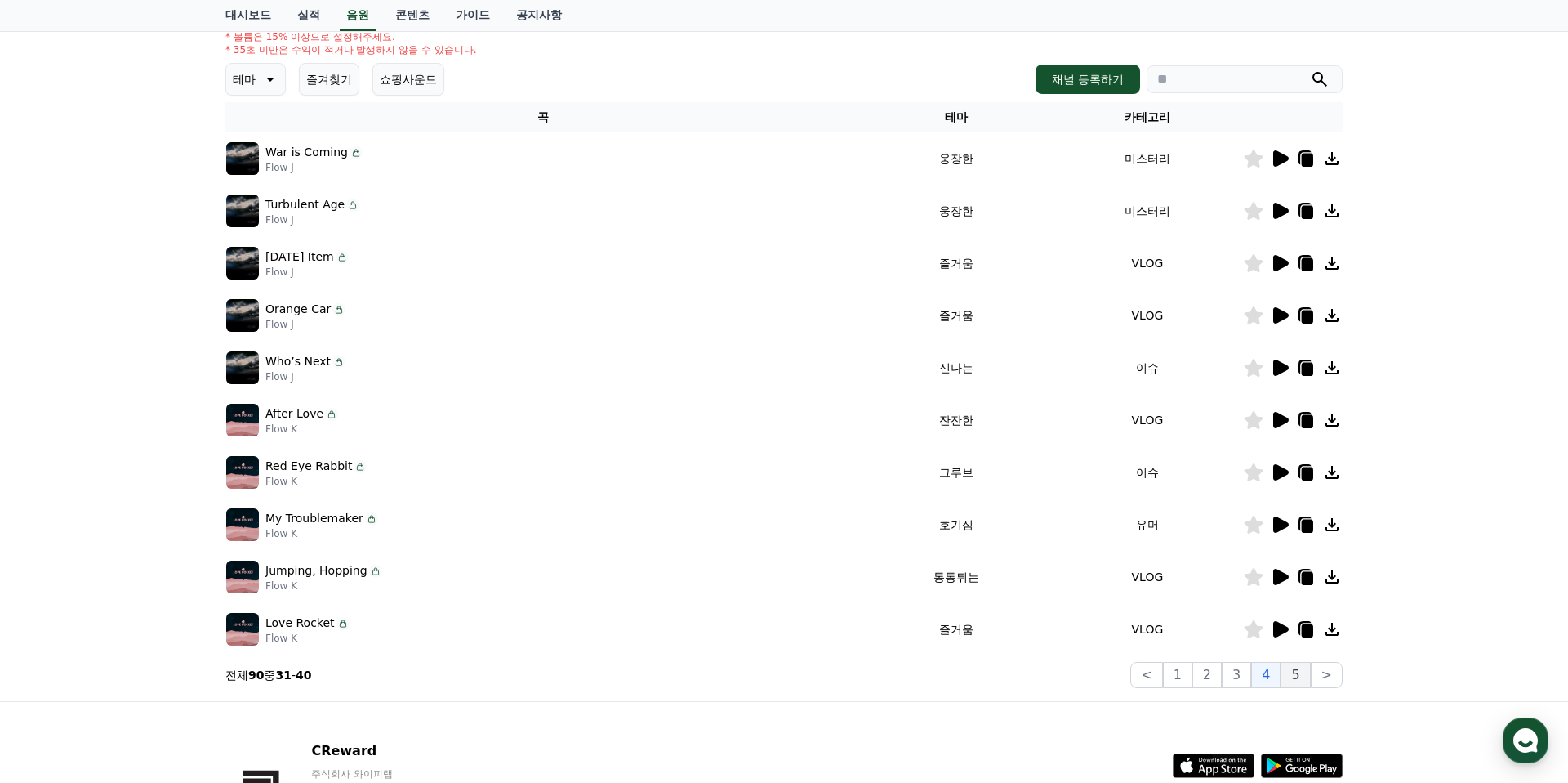
click at [1297, 677] on button "5" at bounding box center [1295, 674] width 30 height 26
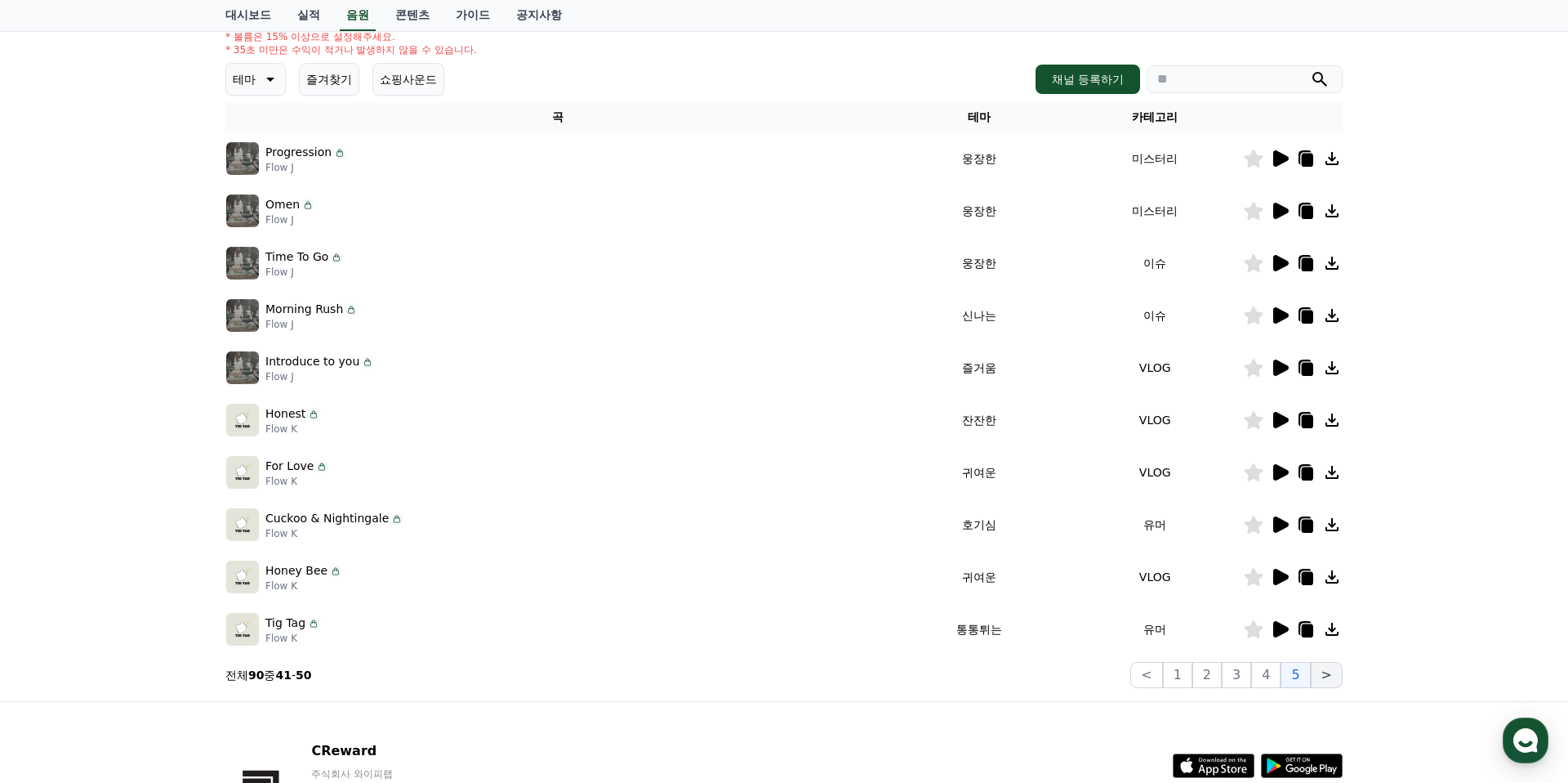
click at [1324, 680] on button ">" at bounding box center [1326, 674] width 31 height 26
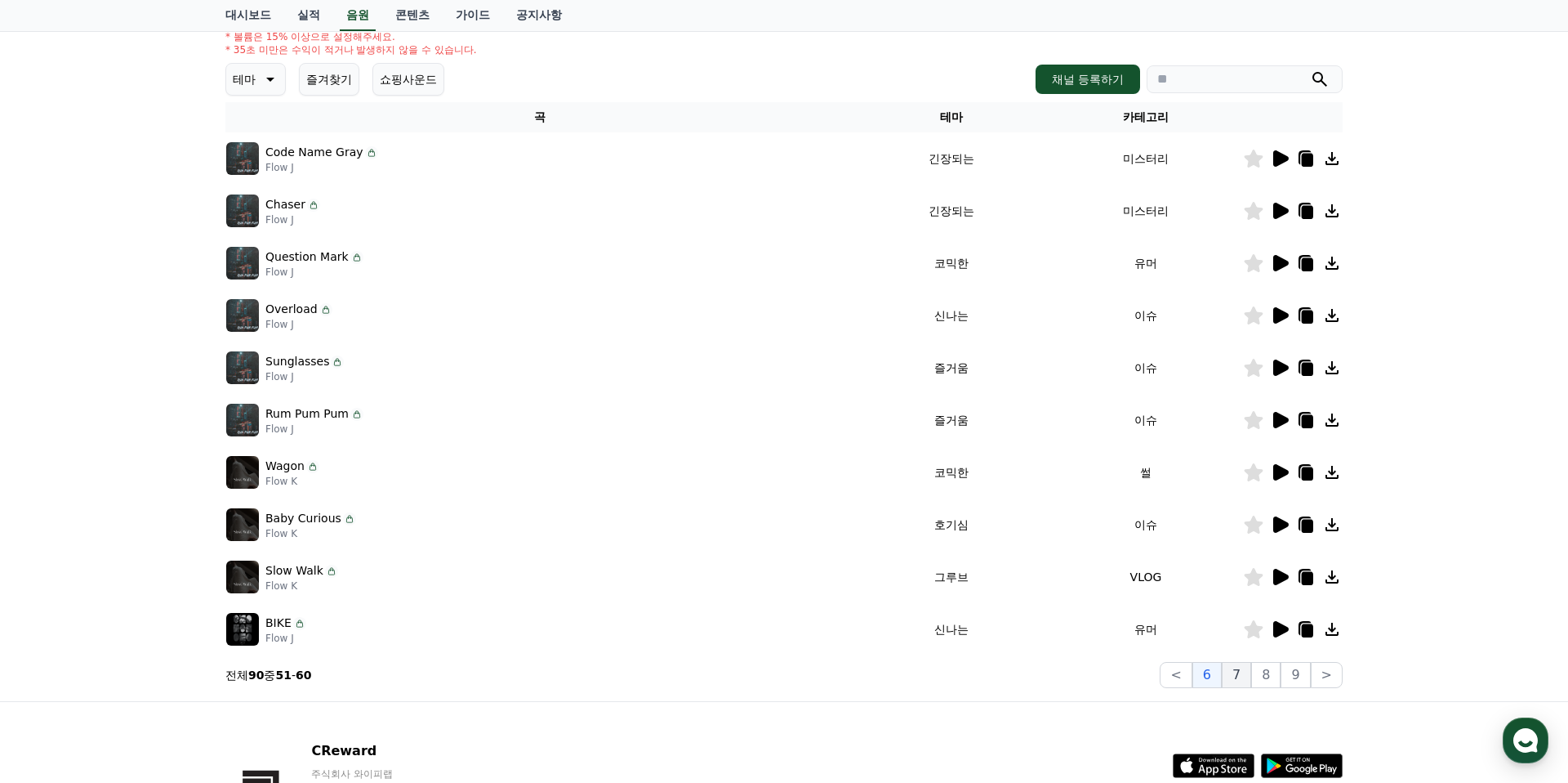
click at [1237, 676] on button "7" at bounding box center [1236, 674] width 30 height 26
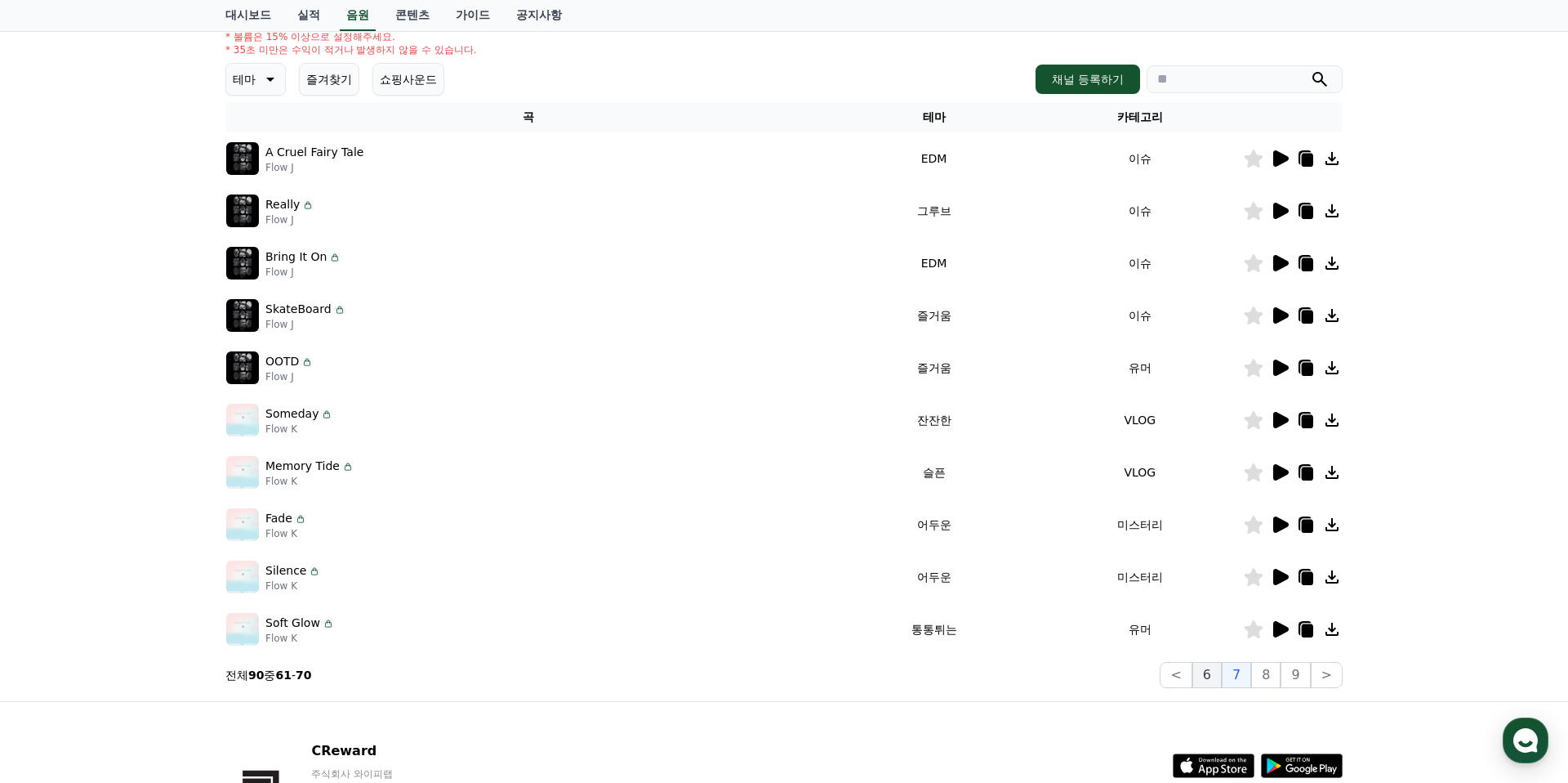
click at [1212, 679] on button "6" at bounding box center [1206, 674] width 30 height 26
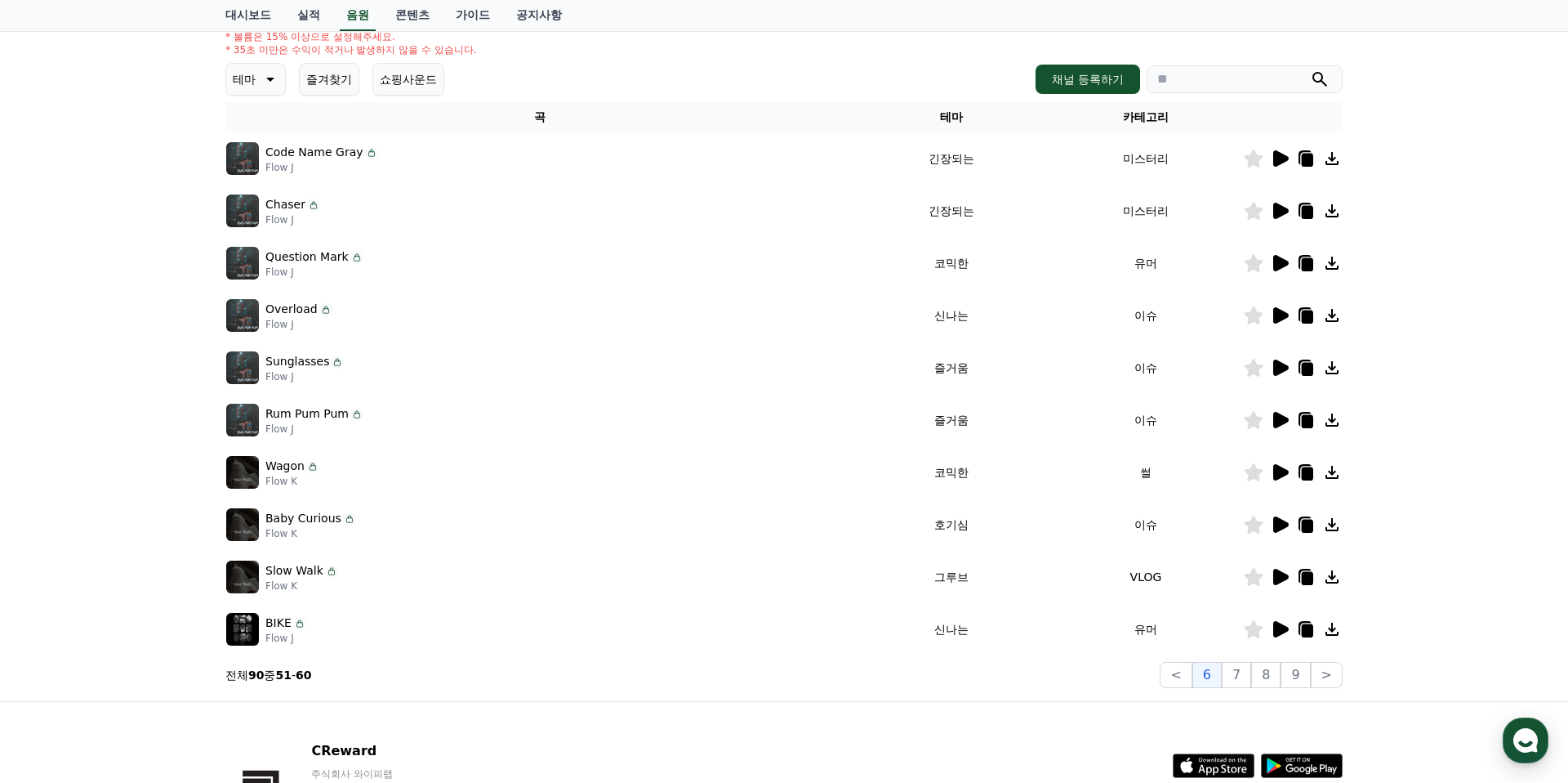
click at [1275, 261] on icon at bounding box center [1280, 263] width 15 height 16
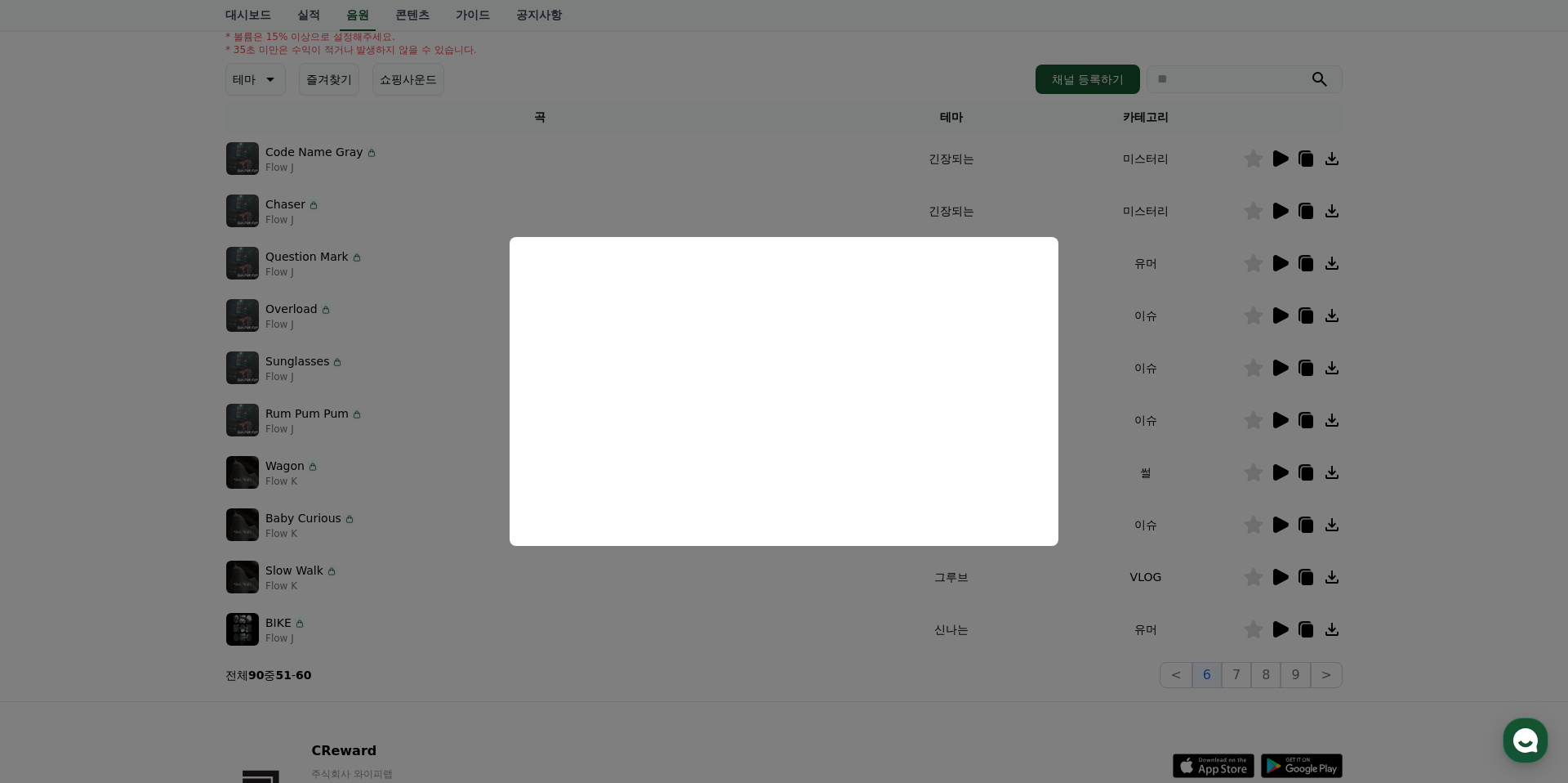
click at [1086, 326] on button "close modal" at bounding box center [784, 392] width 1568 height 783
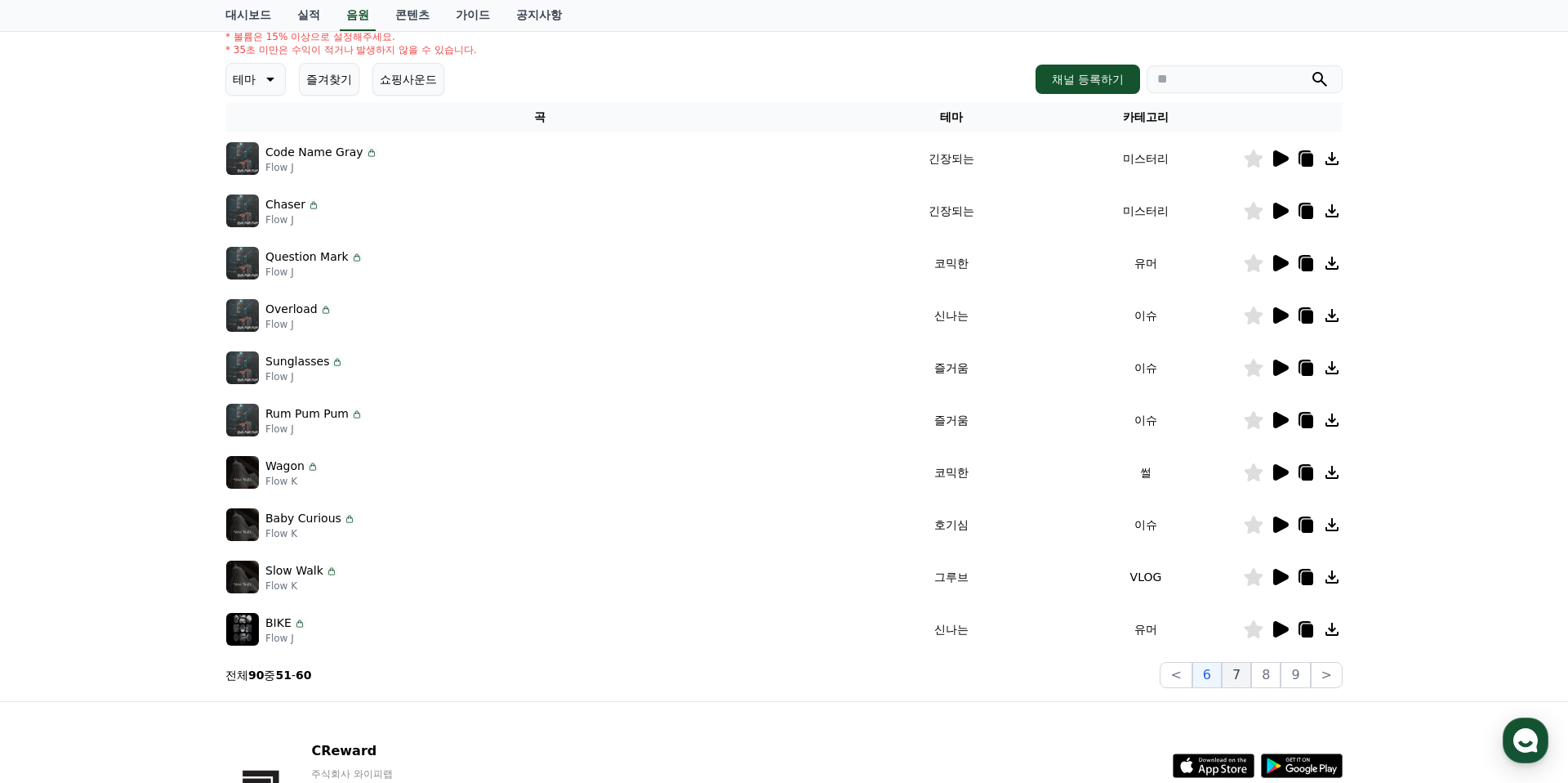
click at [1237, 666] on button "7" at bounding box center [1236, 674] width 30 height 26
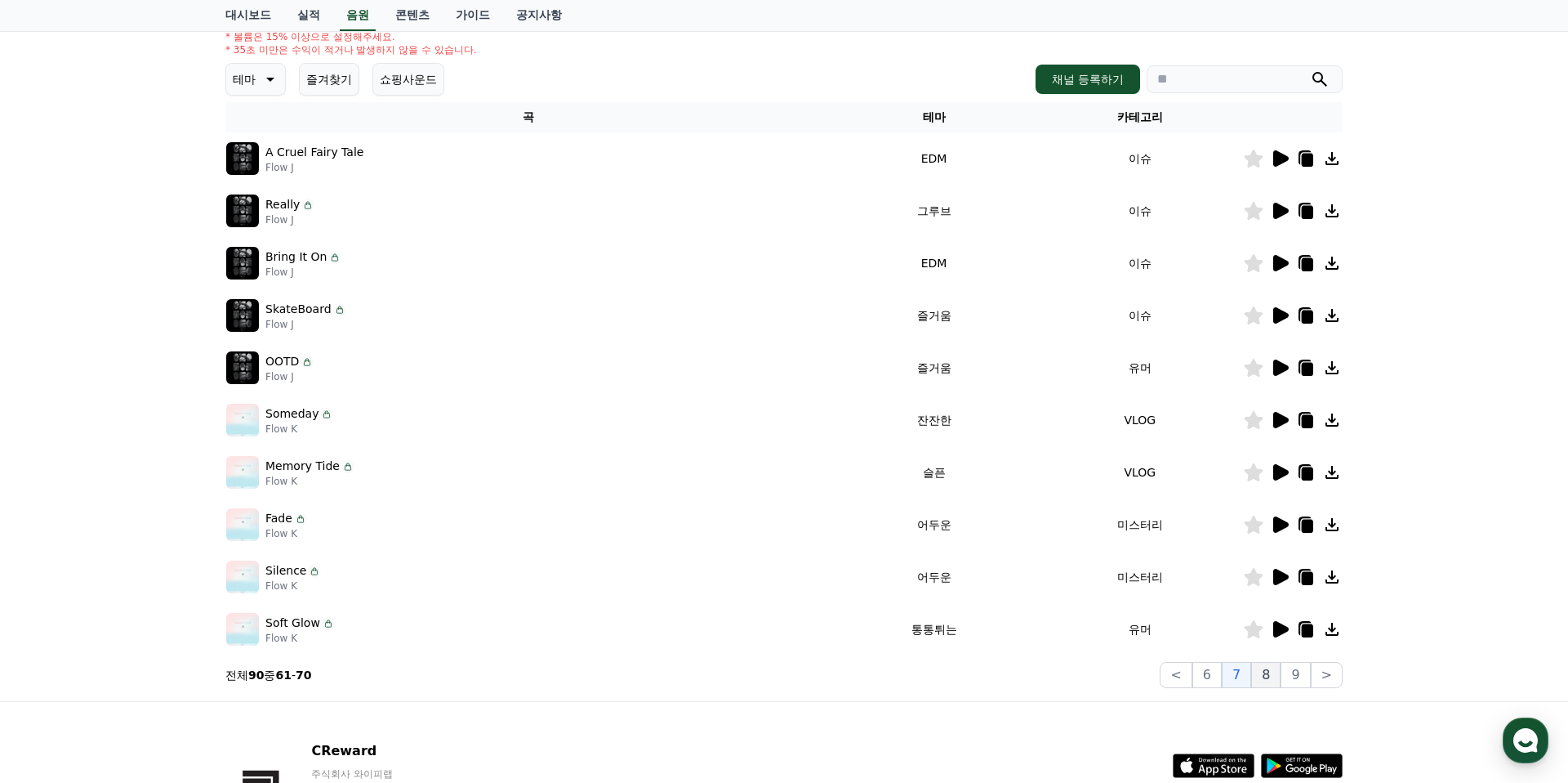
click at [1269, 670] on button "8" at bounding box center [1265, 674] width 30 height 26
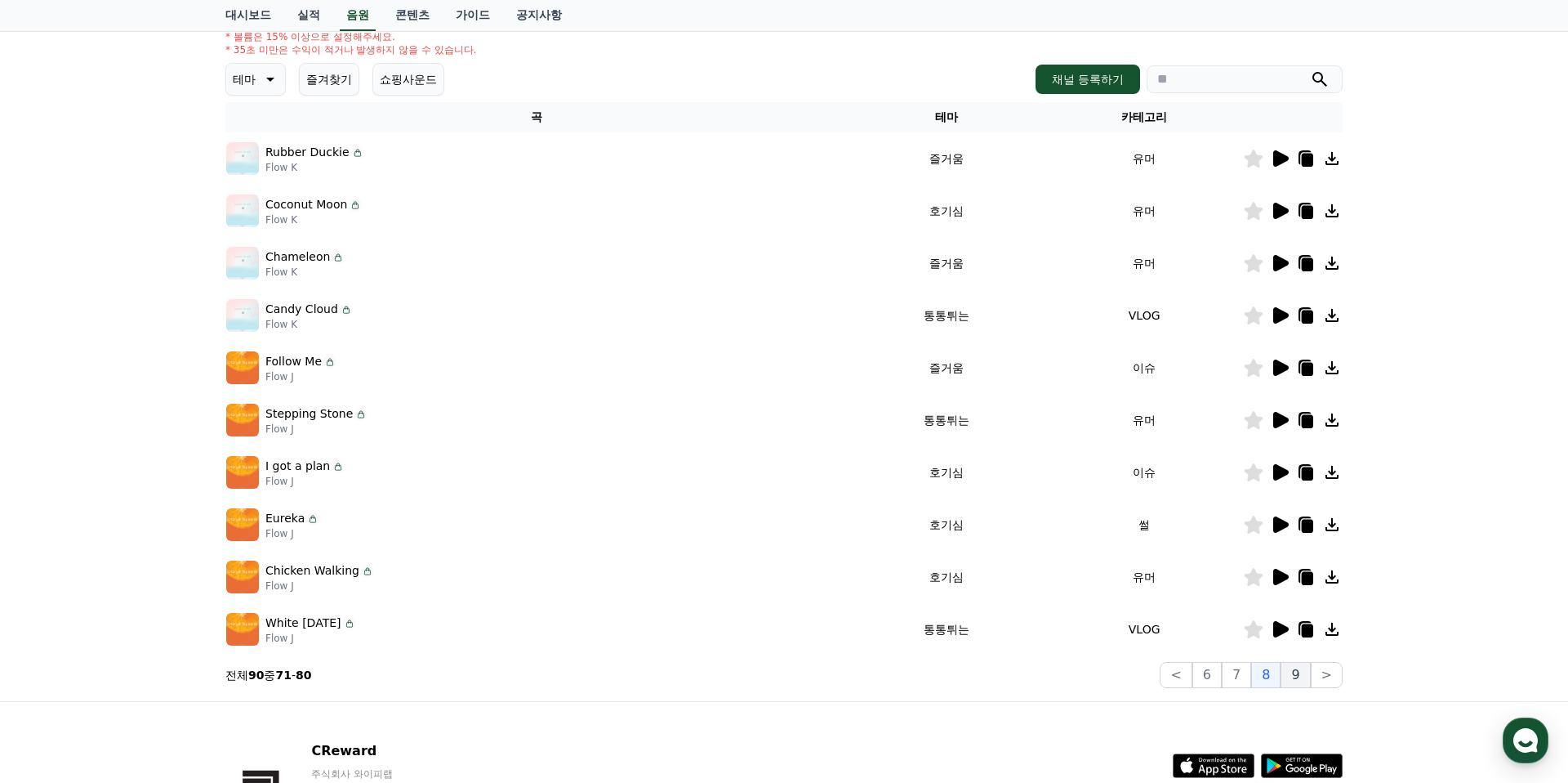
click at [1294, 670] on button "9" at bounding box center [1295, 674] width 30 height 26
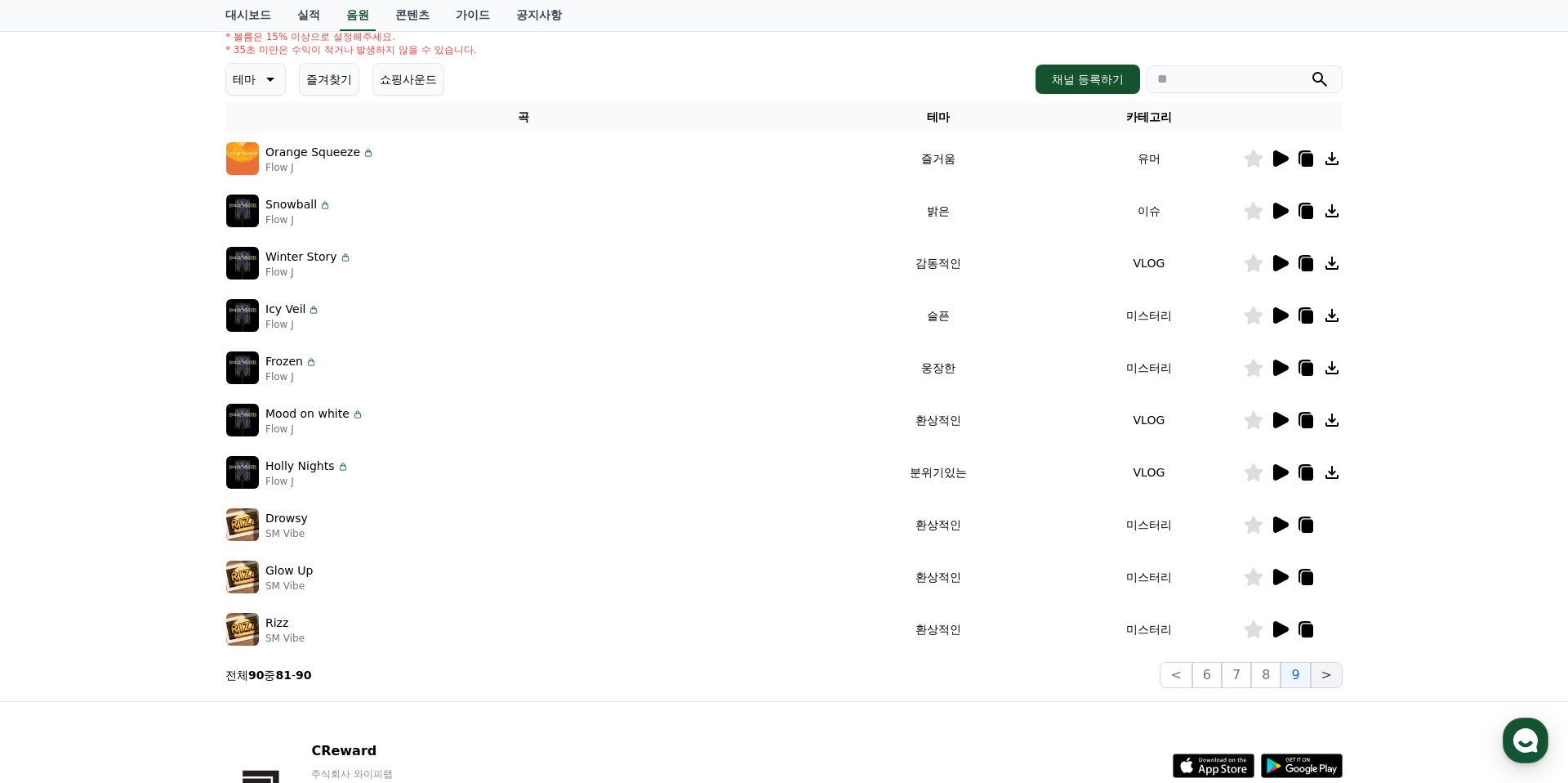
click at [1324, 671] on button ">" at bounding box center [1326, 674] width 31 height 26
click at [1325, 673] on button ">" at bounding box center [1326, 674] width 31 height 26
click at [1204, 677] on button "6" at bounding box center [1206, 674] width 30 height 26
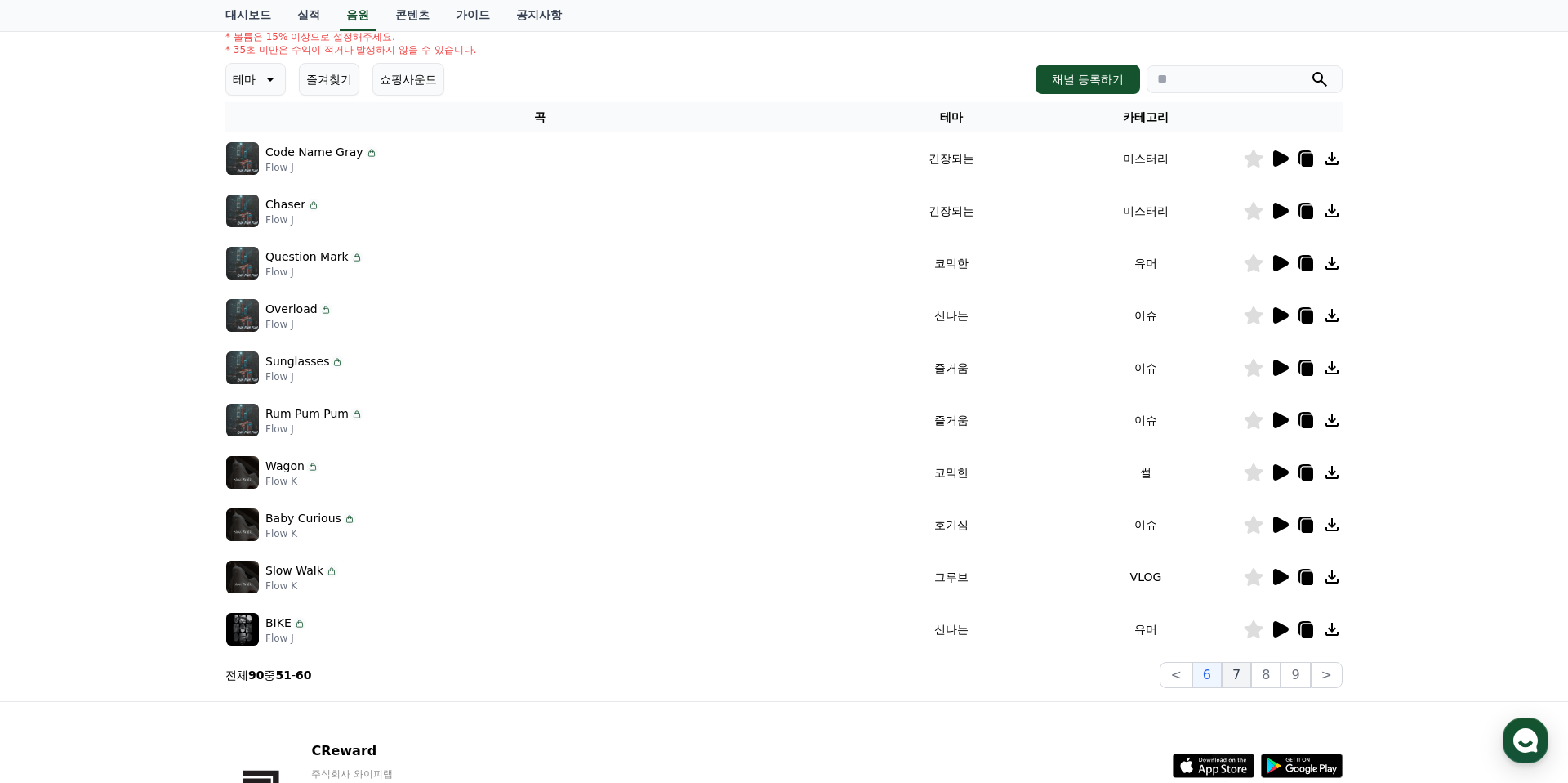
click at [1229, 677] on button "7" at bounding box center [1236, 674] width 30 height 26
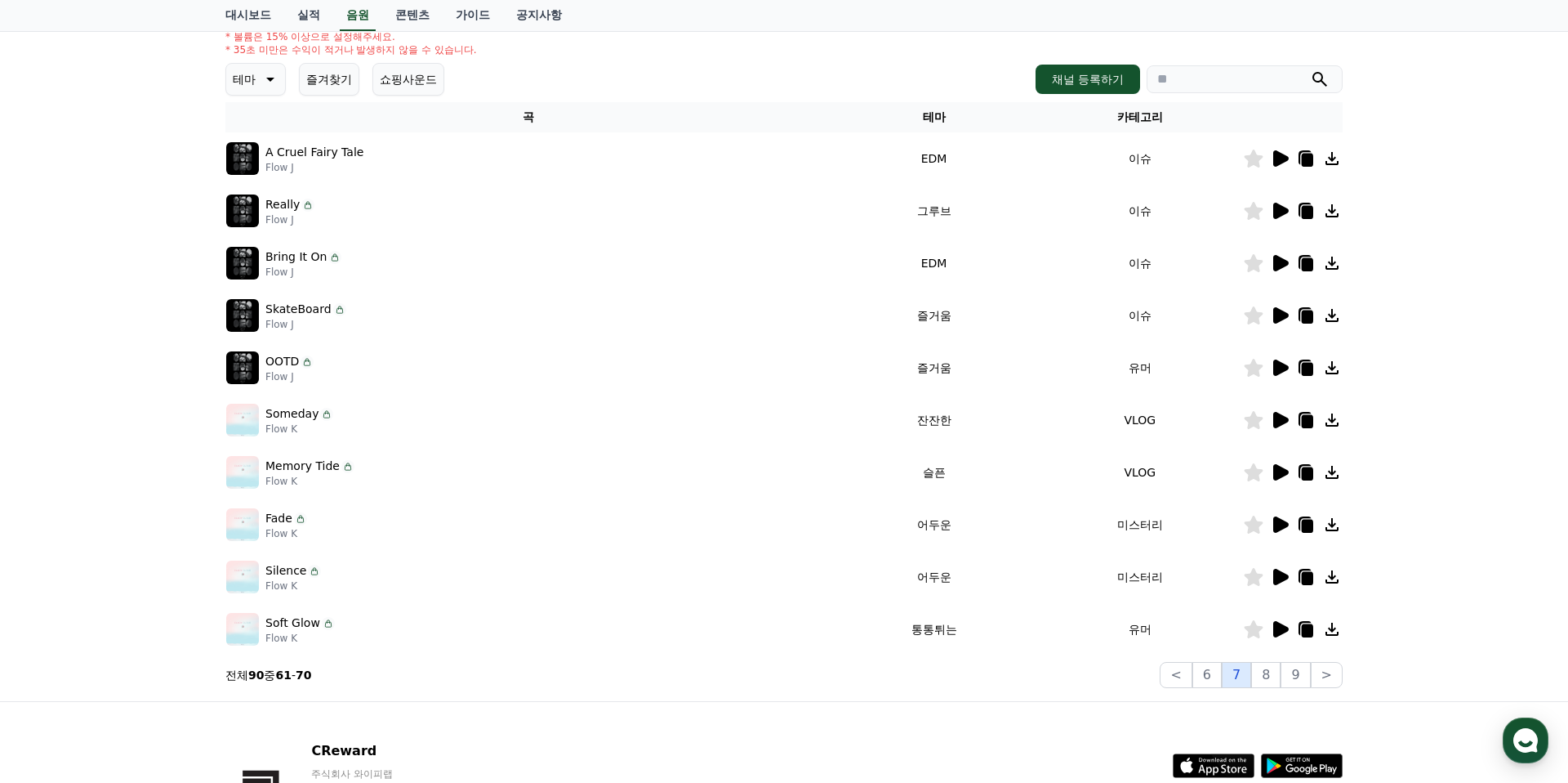
click at [1237, 677] on button "7" at bounding box center [1236, 674] width 30 height 26
